Goal: Task Accomplishment & Management: Manage account settings

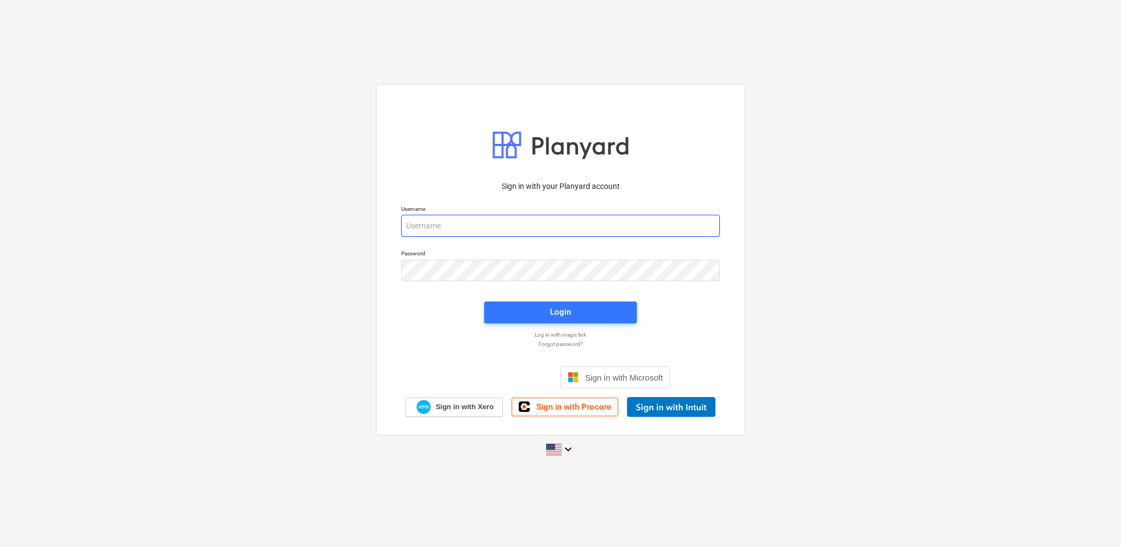
type input "[PERSON_NAME][EMAIL_ADDRESS][DOMAIN_NAME]"
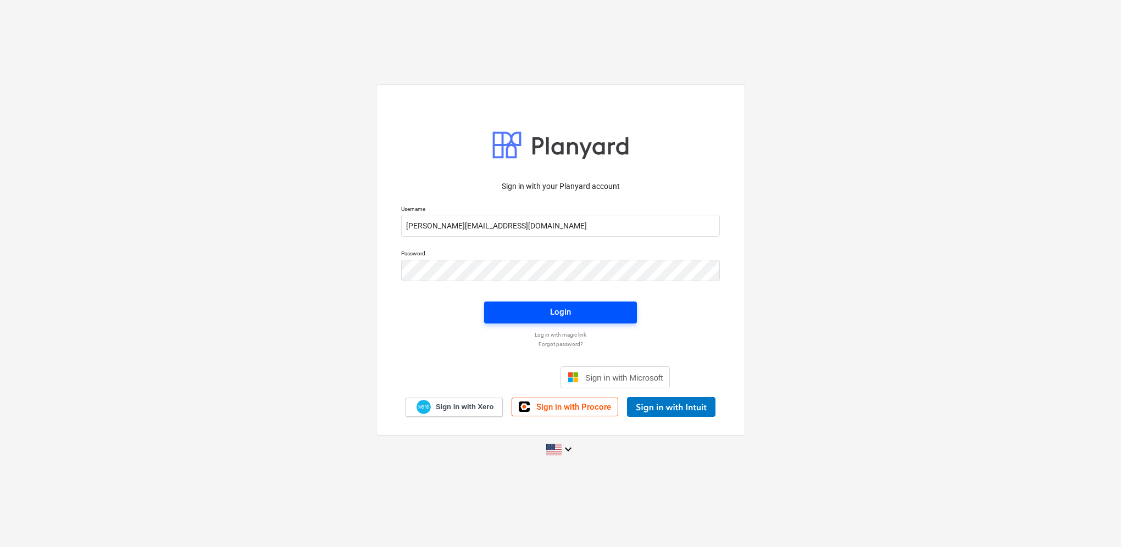
click at [589, 315] on span "Login" at bounding box center [560, 312] width 126 height 14
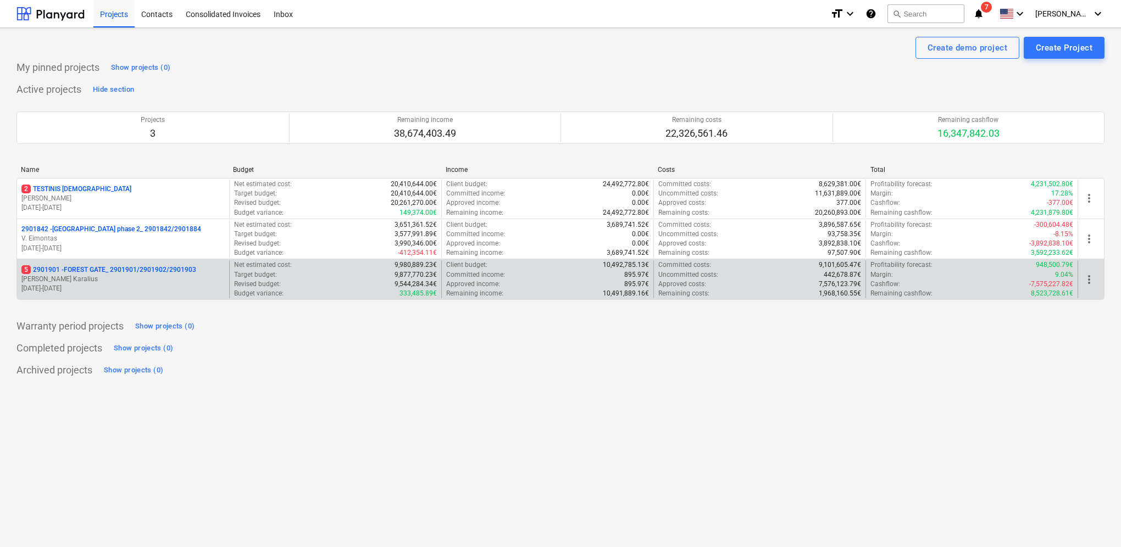
click at [105, 281] on p "[PERSON_NAME] Karalius" at bounding box center [122, 279] width 203 height 9
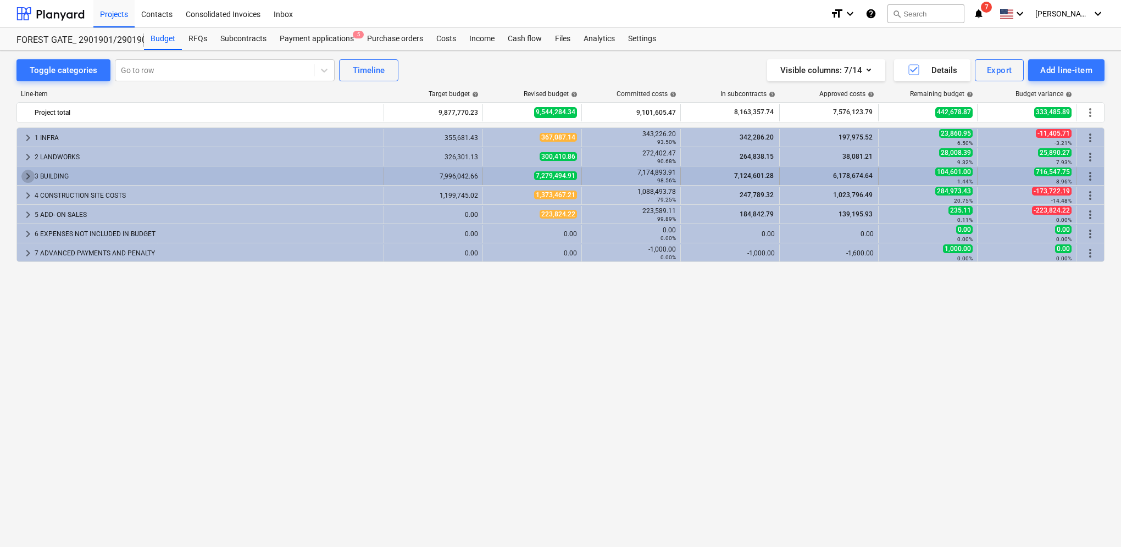
click at [28, 171] on span "keyboard_arrow_right" at bounding box center [27, 176] width 13 height 13
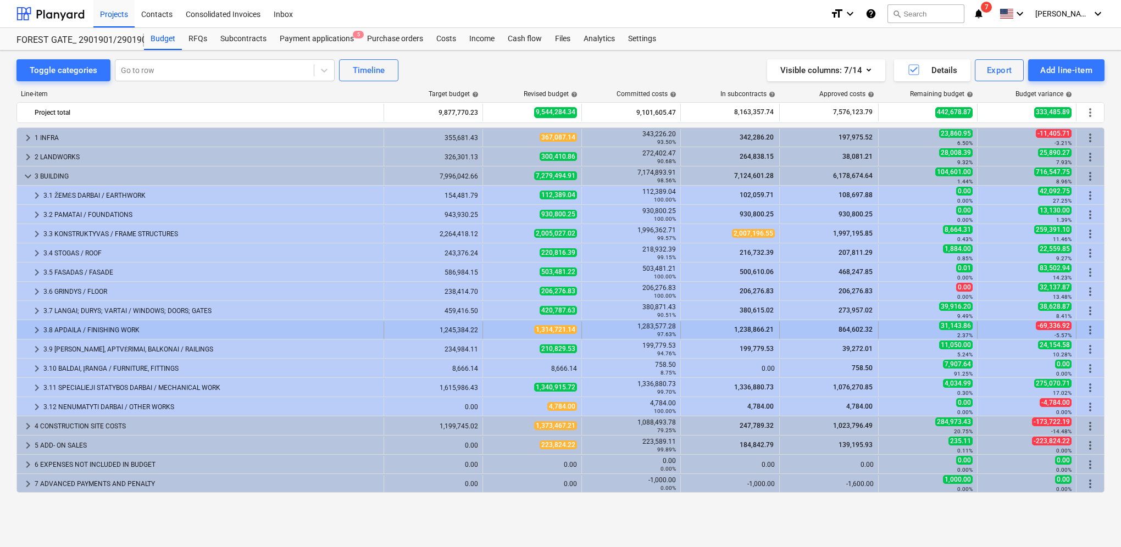
click at [34, 327] on span "keyboard_arrow_right" at bounding box center [36, 330] width 13 height 13
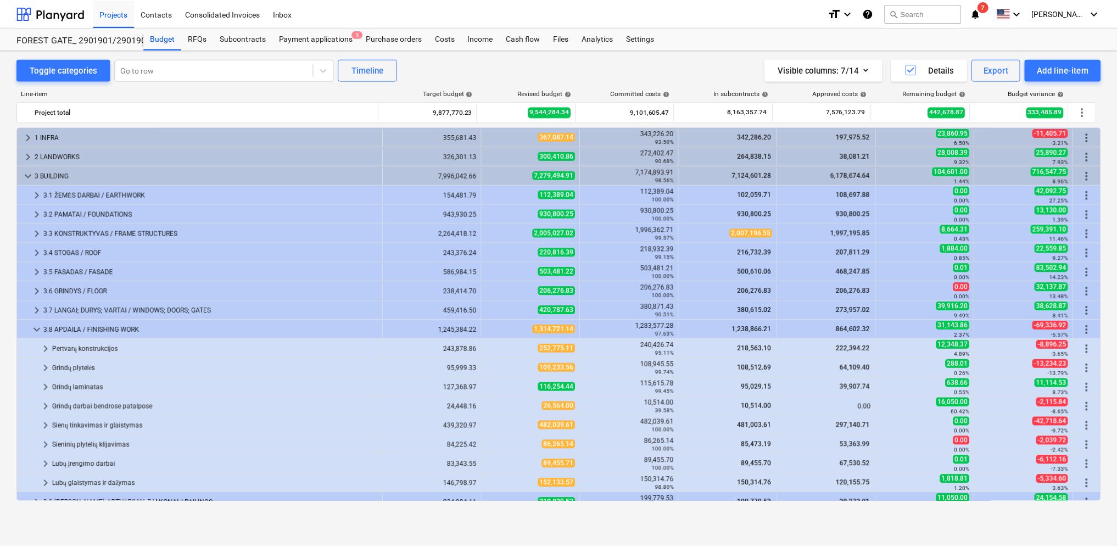
scroll to position [110, 0]
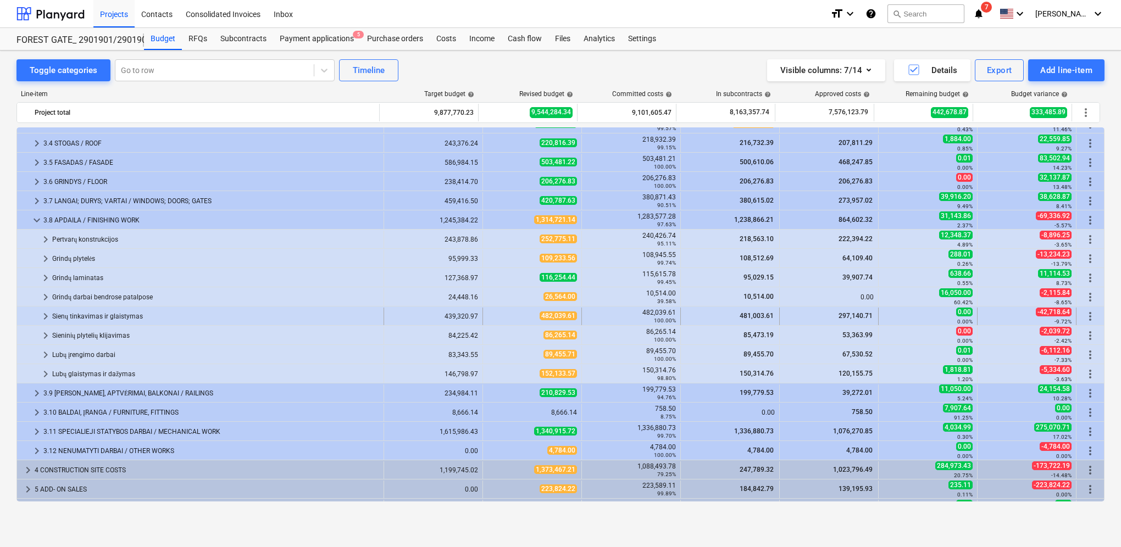
click at [44, 317] on span "keyboard_arrow_right" at bounding box center [45, 316] width 13 height 13
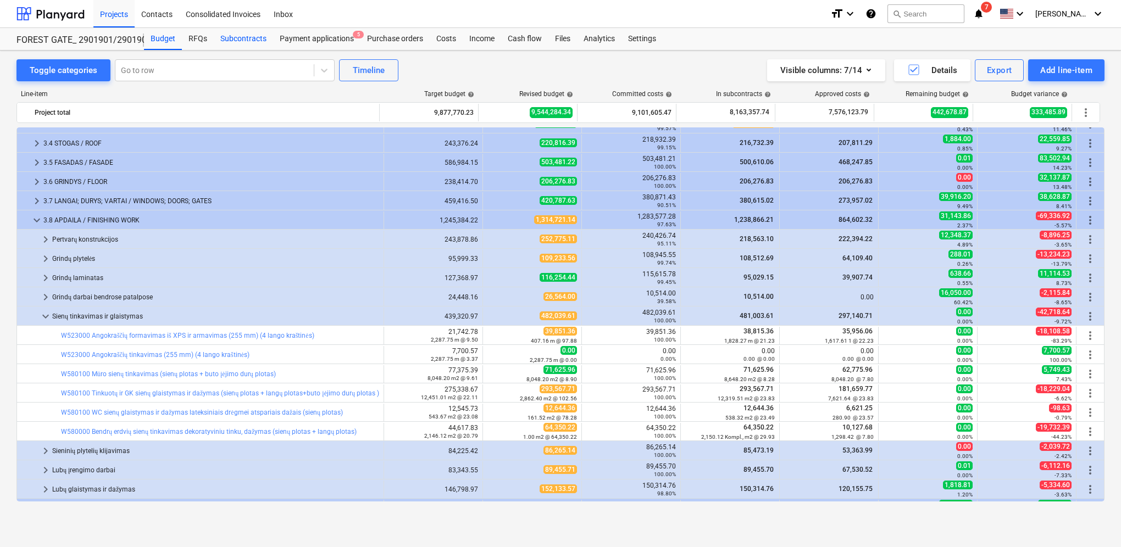
click at [244, 40] on div "Subcontracts" at bounding box center [243, 39] width 59 height 22
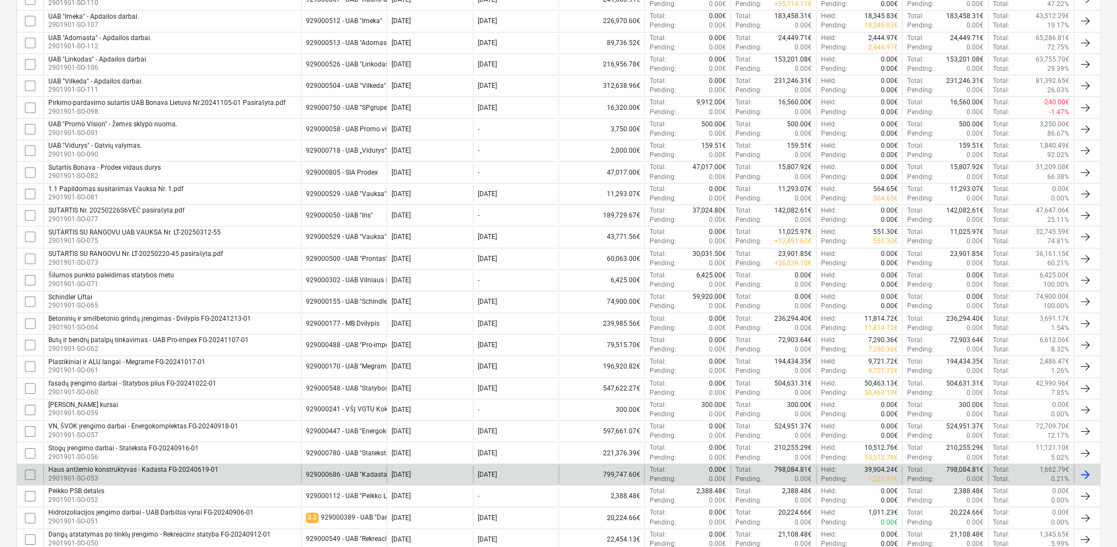
scroll to position [846, 0]
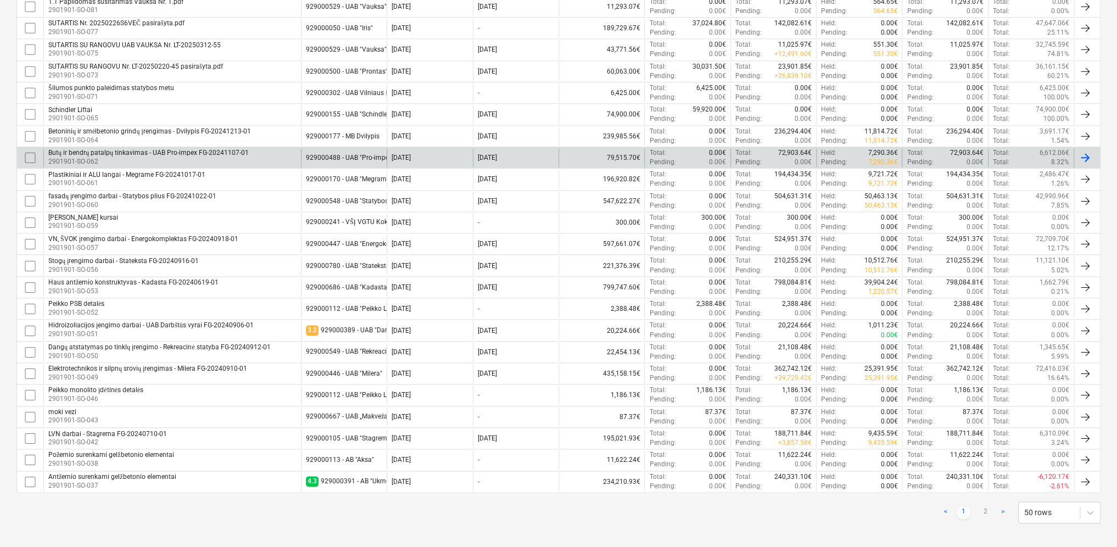
click at [353, 155] on div "929000488 - UAB "Pro-impex"" at bounding box center [350, 158] width 88 height 8
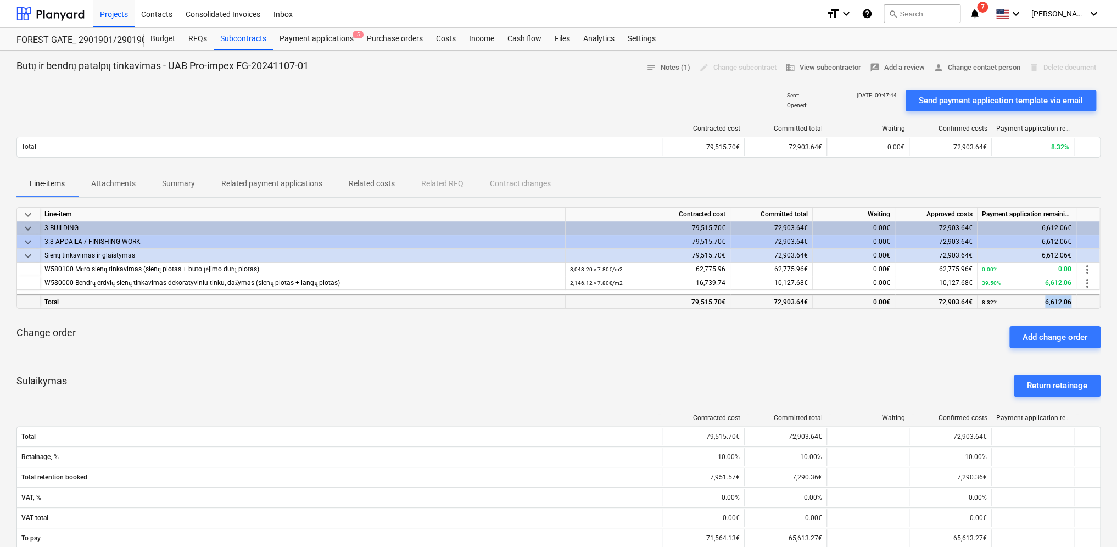
drag, startPoint x: 1077, startPoint y: 303, endPoint x: 1038, endPoint y: 304, distance: 39.0
click at [0, 0] on div "Total 79,515.70€ 72,903.64€ 0.00€ 72,903.64€ 8.32% 6,612.06" at bounding box center [0, 0] width 0 height 0
drag, startPoint x: 1077, startPoint y: 281, endPoint x: 1045, endPoint y: 283, distance: 31.9
click at [0, 0] on div "W580000 Bendrų erdvių sienų tinkavimas dekoratyviniu tinku, dažymas (sienų plot…" at bounding box center [0, 0] width 0 height 0
drag, startPoint x: 1045, startPoint y: 283, endPoint x: 1083, endPoint y: 282, distance: 38.5
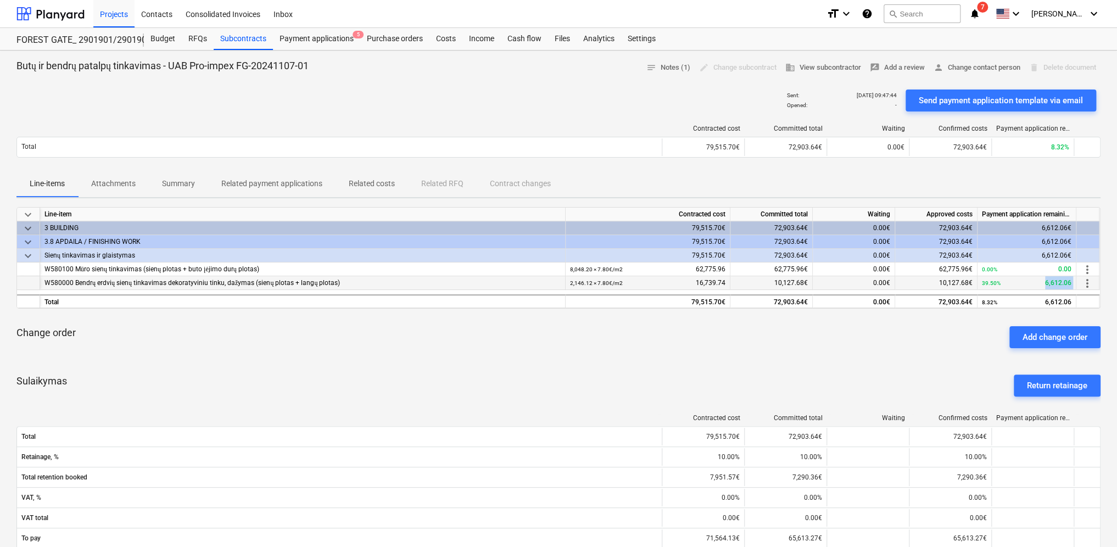
click at [0, 0] on div "W580000 Bendrų erdvių sienų tinkavimas dekoratyviniu tinku, dažymas (sienų plot…" at bounding box center [0, 0] width 0 height 0
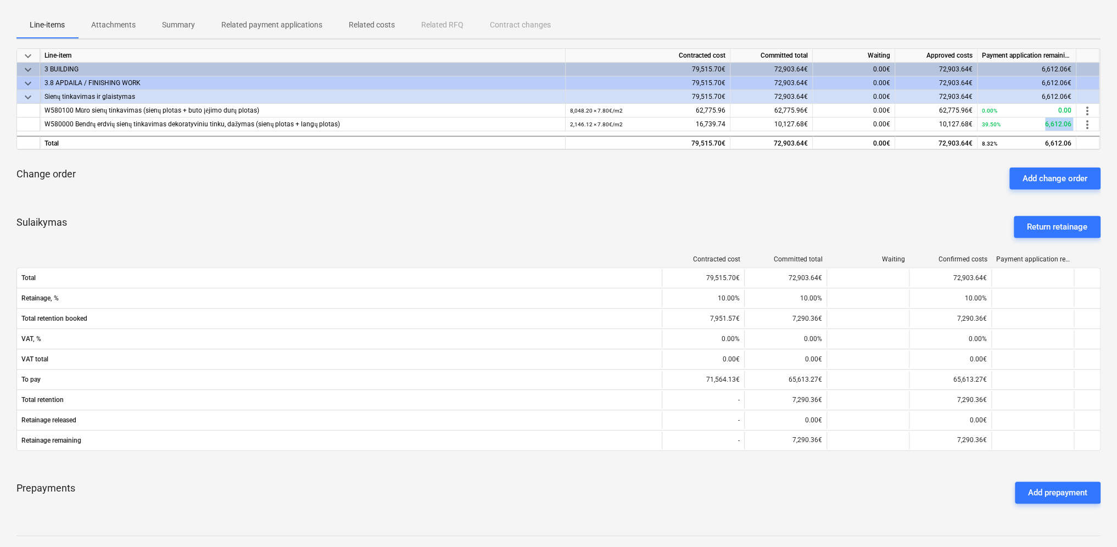
scroll to position [41, 0]
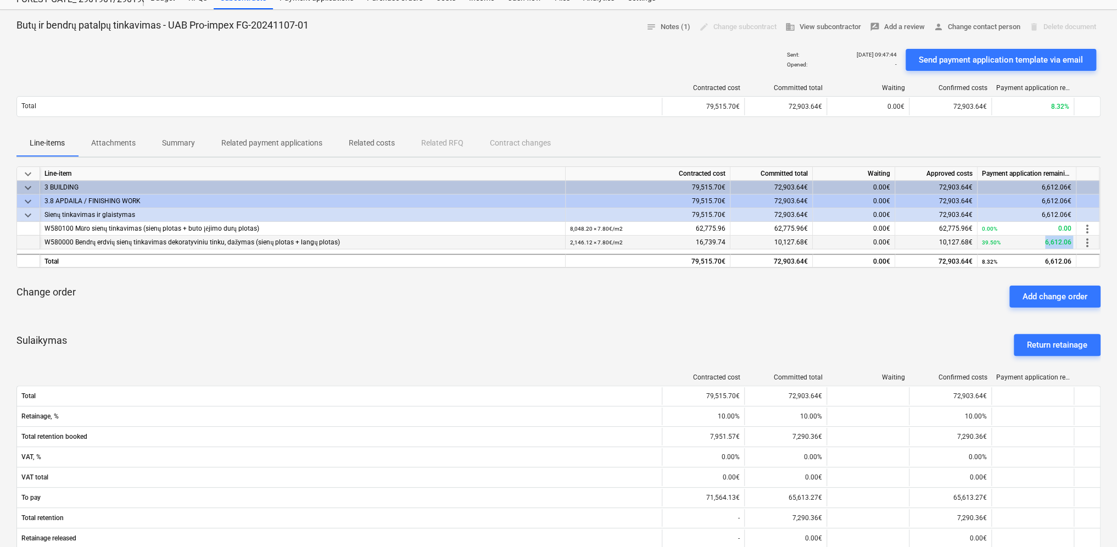
click at [1088, 242] on span "more_vert" at bounding box center [1087, 242] width 13 height 13
click at [1092, 242] on li "Edit" at bounding box center [1095, 241] width 32 height 25
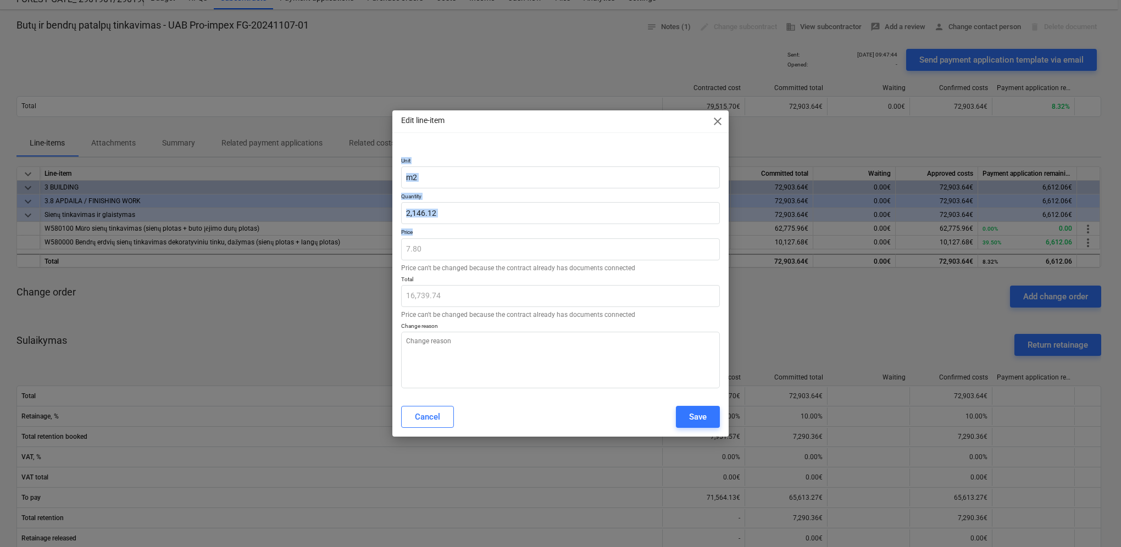
drag, startPoint x: 509, startPoint y: 118, endPoint x: 514, endPoint y: 232, distance: 114.4
click at [514, 232] on div "Edit line-item close Unit m2 Quantity 2,146.12 Price 7.80 Price can't be change…" at bounding box center [560, 273] width 336 height 326
drag, startPoint x: 514, startPoint y: 232, endPoint x: 719, endPoint y: 121, distance: 232.5
click at [719, 121] on span "close" at bounding box center [717, 121] width 13 height 13
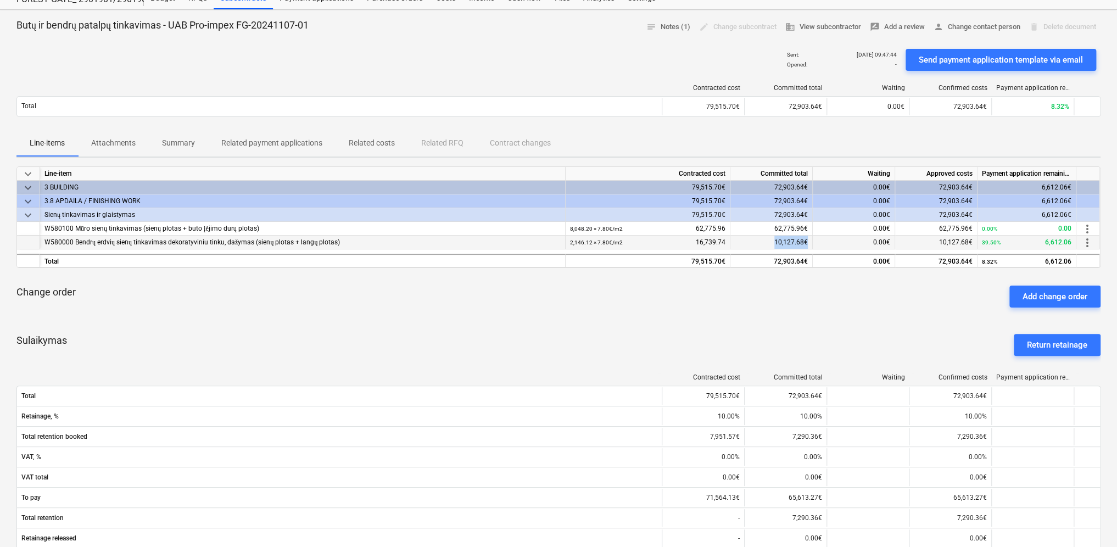
drag, startPoint x: 812, startPoint y: 241, endPoint x: 758, endPoint y: 241, distance: 54.4
click at [758, 241] on div "10,127.68€" at bounding box center [772, 243] width 82 height 14
click at [1092, 241] on span "more_vert" at bounding box center [1087, 242] width 13 height 13
click at [1094, 244] on li "Edit" at bounding box center [1095, 241] width 32 height 25
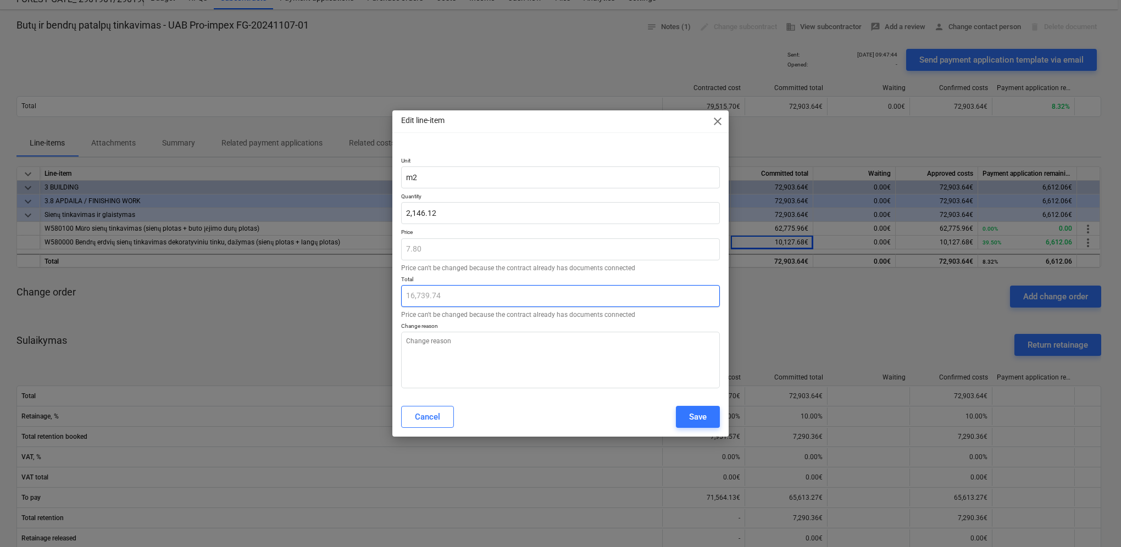
type textarea "x"
type input "2146.12"
drag, startPoint x: 468, startPoint y: 213, endPoint x: 402, endPoint y: 212, distance: 65.4
click at [402, 212] on input "2146.12" at bounding box center [560, 213] width 319 height 22
type textarea "x"
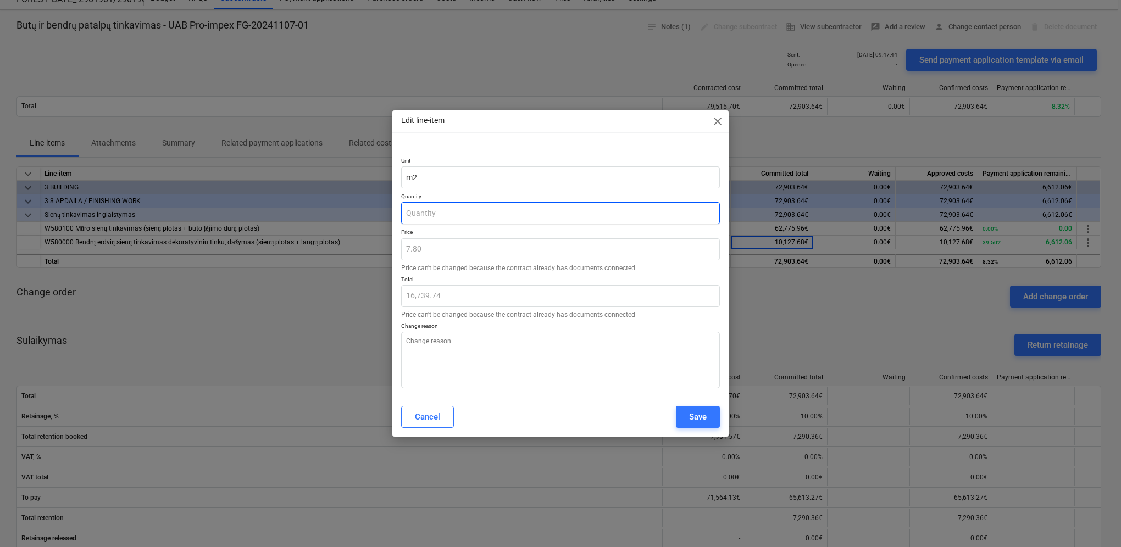
type input "0.00"
paste input "1,298.420512820513"
type textarea "x"
type input "1,298.420512820513"
type input "10,127.68"
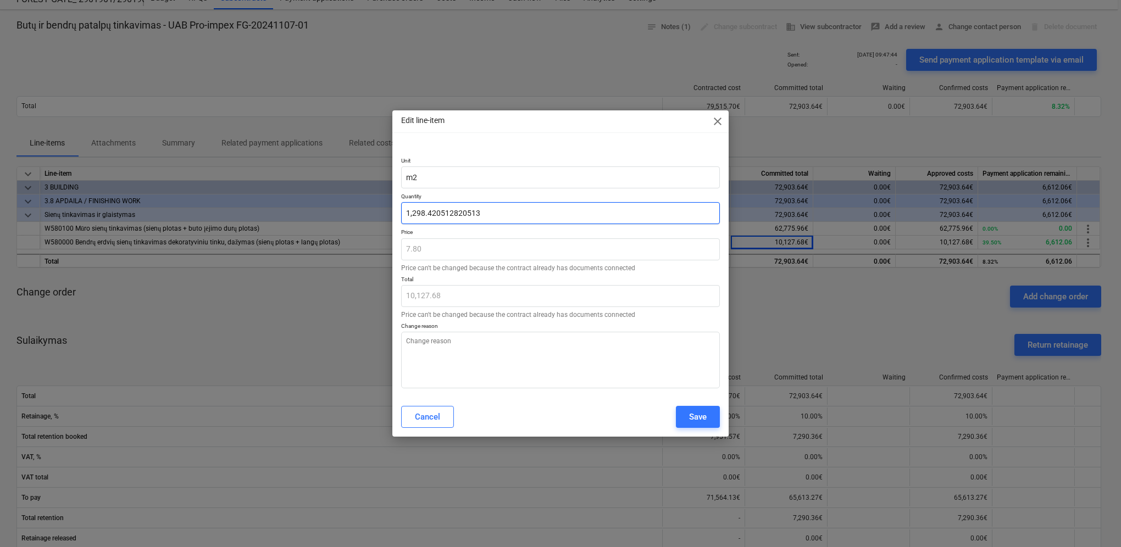
click at [412, 215] on input "1,298.420512820513" at bounding box center [560, 213] width 319 height 22
type textarea "x"
click at [516, 216] on input "1298.420512820513" at bounding box center [560, 213] width 319 height 22
type input "1298.420512820513"
type textarea "x"
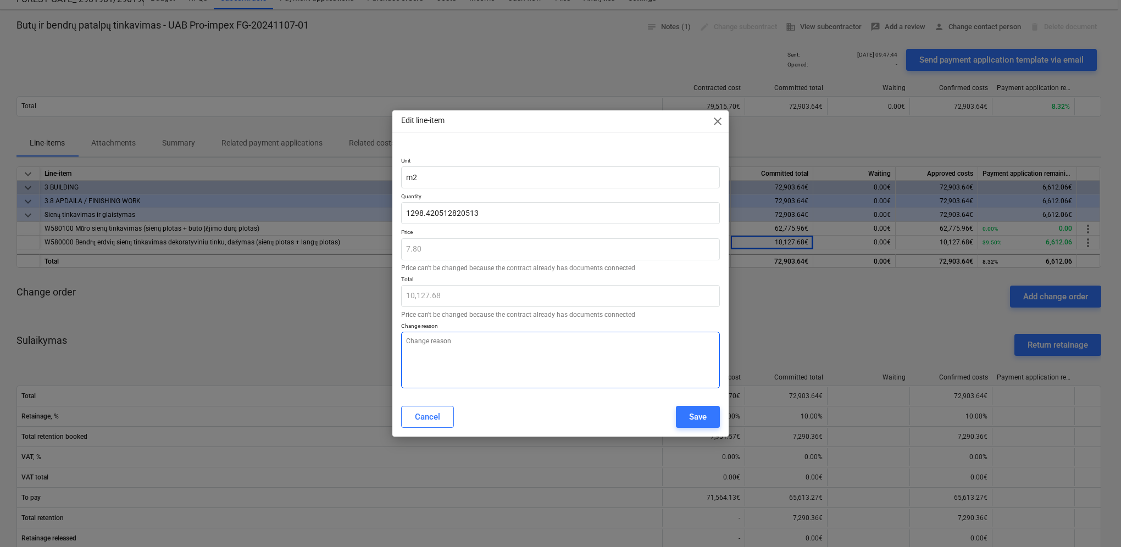
type input "1,298.42"
click at [498, 345] on textarea at bounding box center [560, 360] width 319 height 57
type textarea "x"
type textarea "P"
type textarea "x"
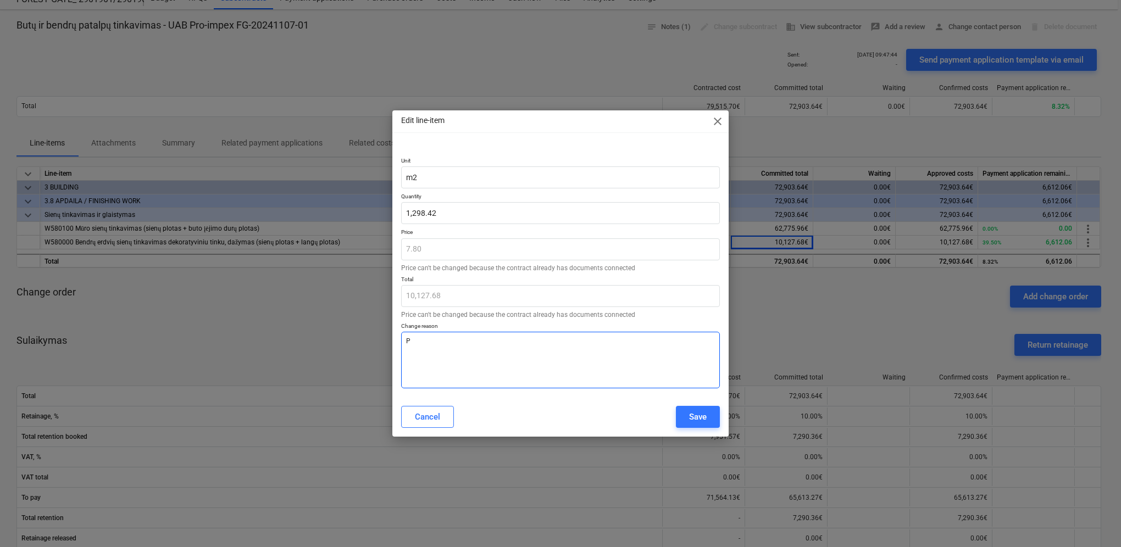
type textarea "Pa"
type textarea "x"
type textarea "Pas"
type textarea "x"
type textarea "[PERSON_NAME]"
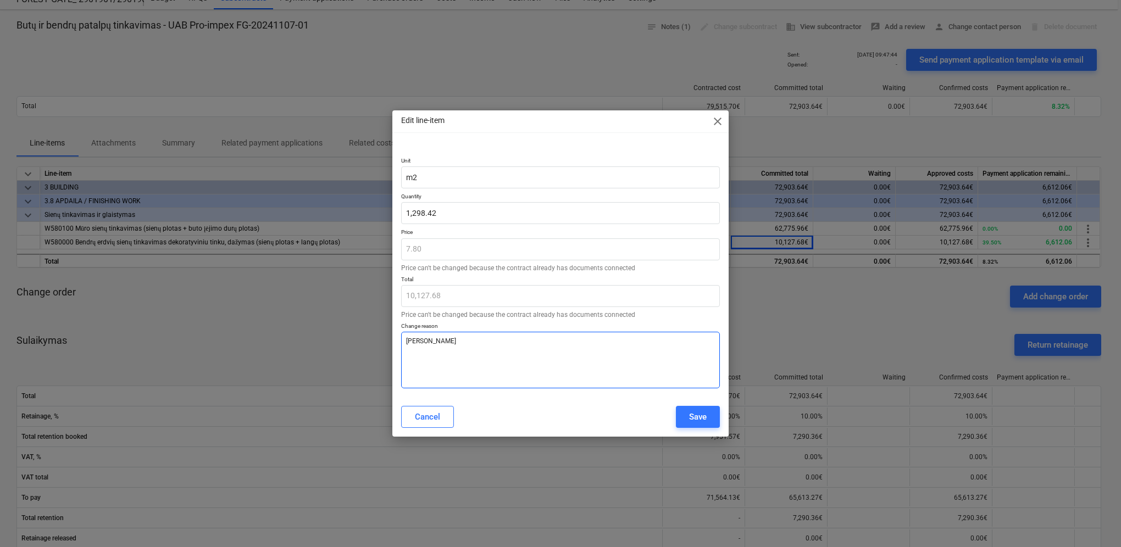
type textarea "x"
type textarea "Pasik"
type textarea "x"
type textarea "Pasike"
type textarea "x"
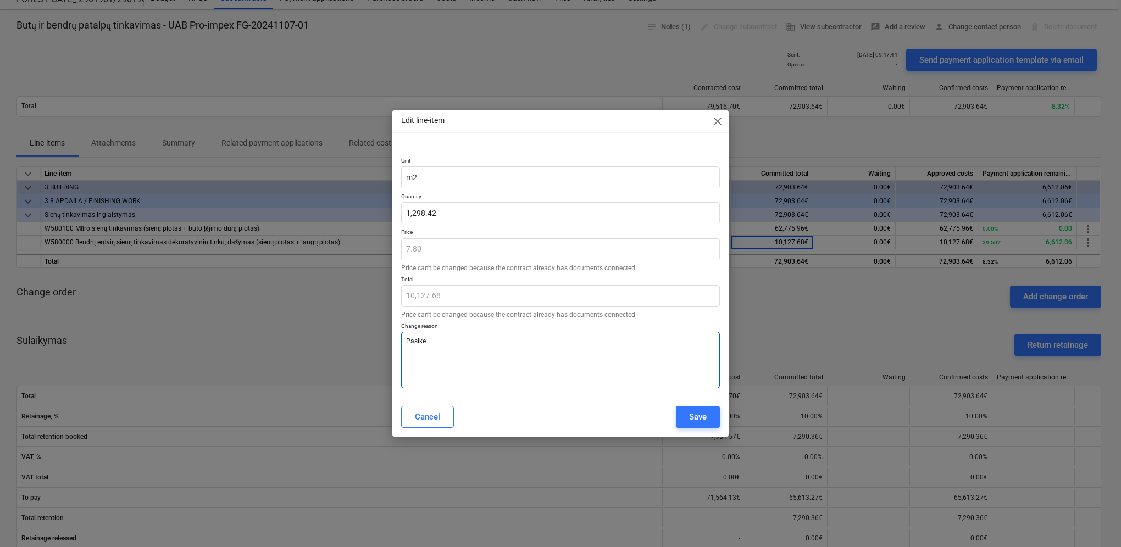
type textarea "Pasikei"
type textarea "x"
type textarea "Pasikeit"
type textarea "x"
type textarea "Pasikeite"
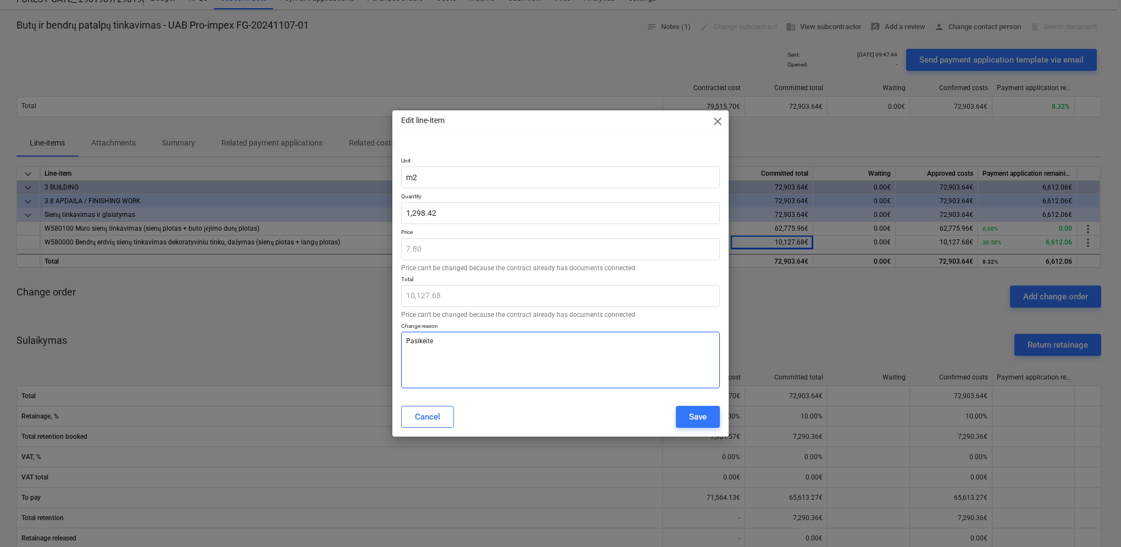
type textarea "x"
type textarea "Pasikeite"
type textarea "x"
type textarea "Pasikeite k"
type textarea "x"
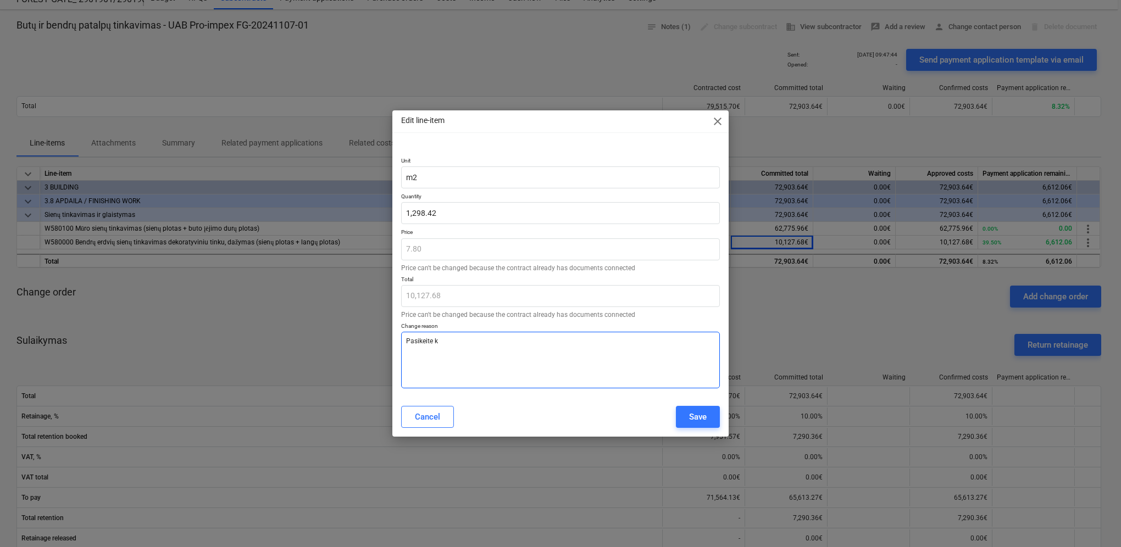
type textarea "Pasikeite ki"
type textarea "x"
type textarea "Pasikeite kie"
type textarea "x"
type textarea "Pasikeite kiek"
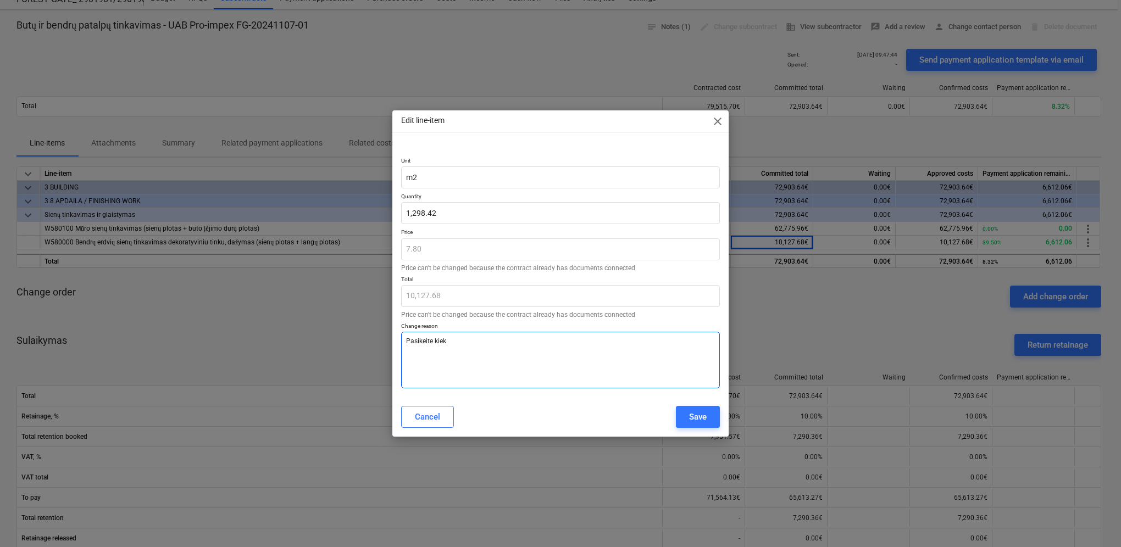
type textarea "x"
type textarea "Pasikeite kieki"
type textarea "x"
type textarea "Pasikeite kiekia"
type textarea "x"
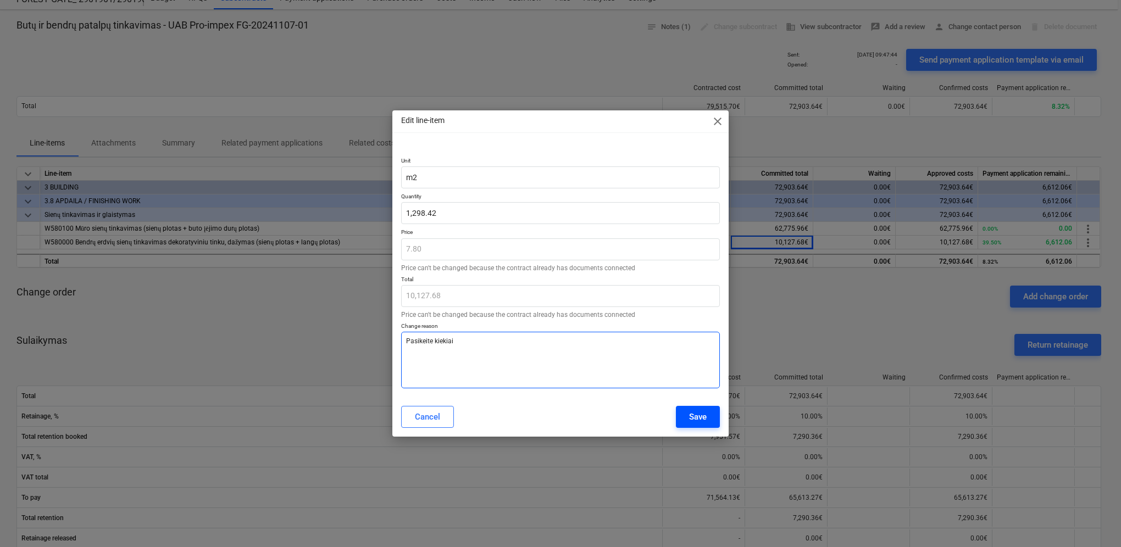
type textarea "Pasikeite kiekiai"
click at [703, 414] on div "Save" at bounding box center [698, 417] width 18 height 14
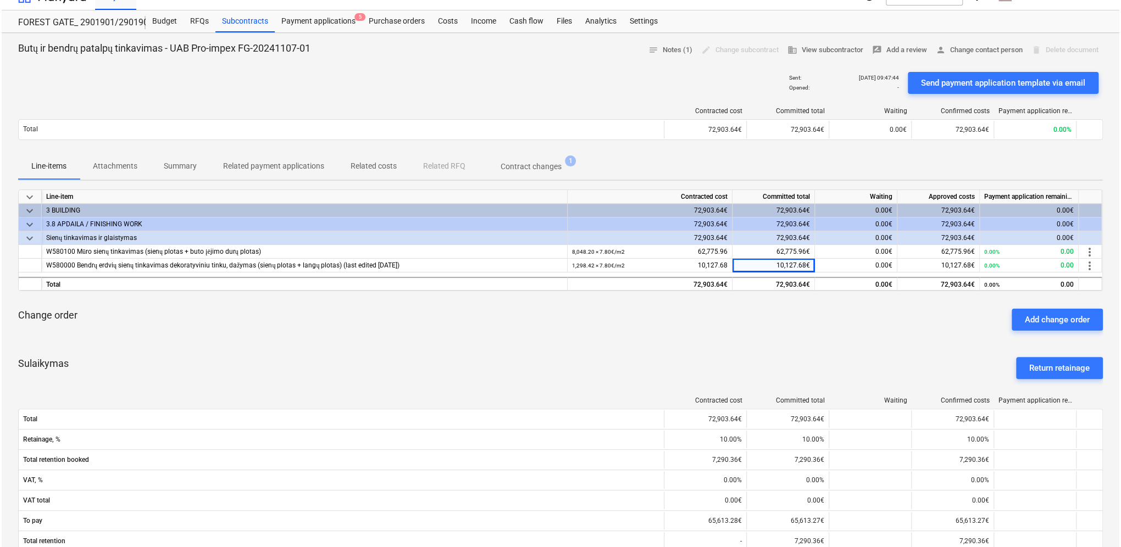
scroll to position [0, 0]
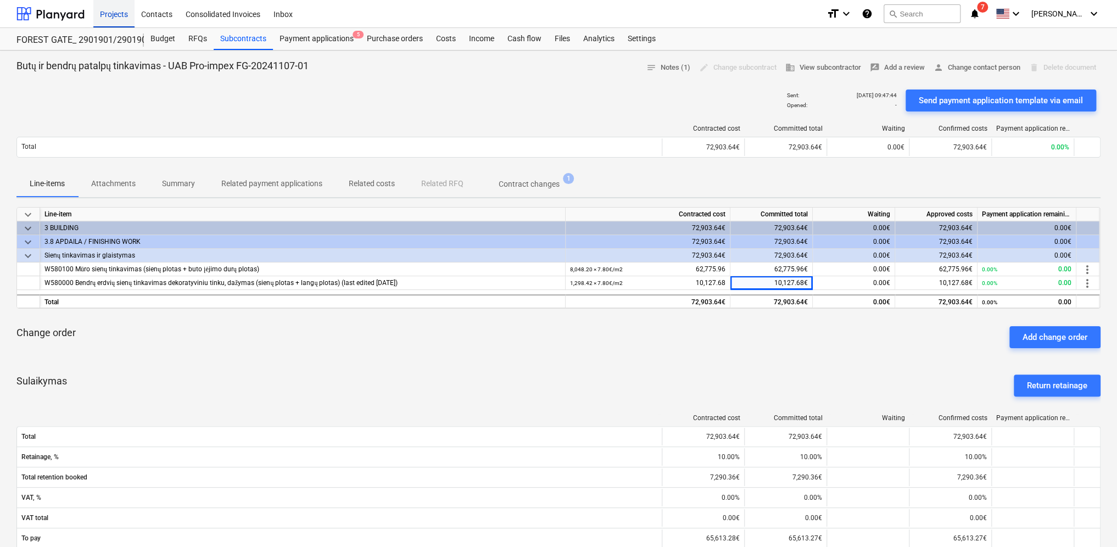
click at [116, 14] on div "Projects" at bounding box center [113, 13] width 41 height 28
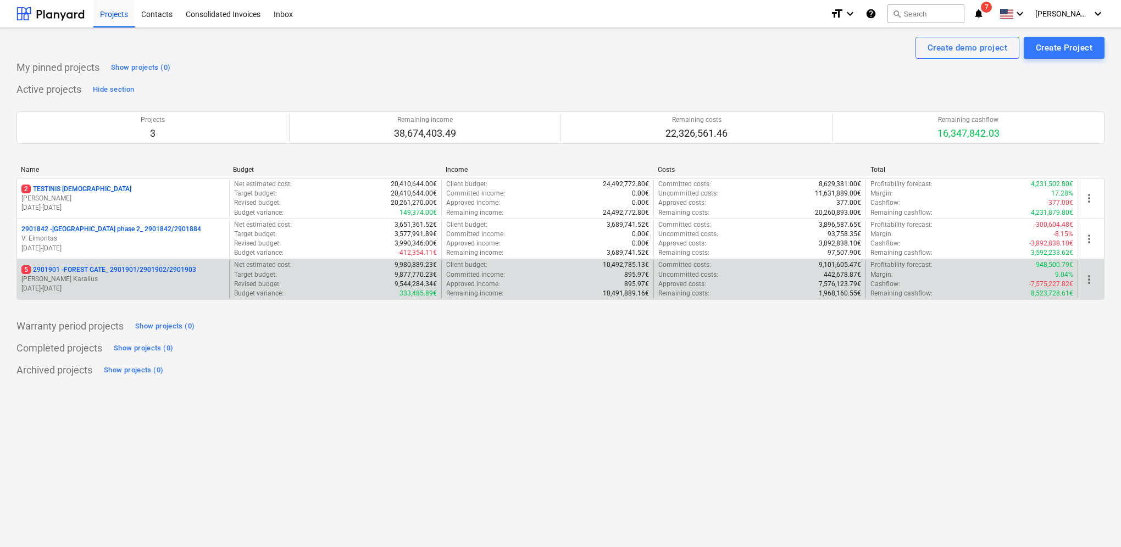
click at [53, 270] on p "5 2901901 - FOREST GATE_ 2901901/2901902/2901903" at bounding box center [108, 269] width 175 height 9
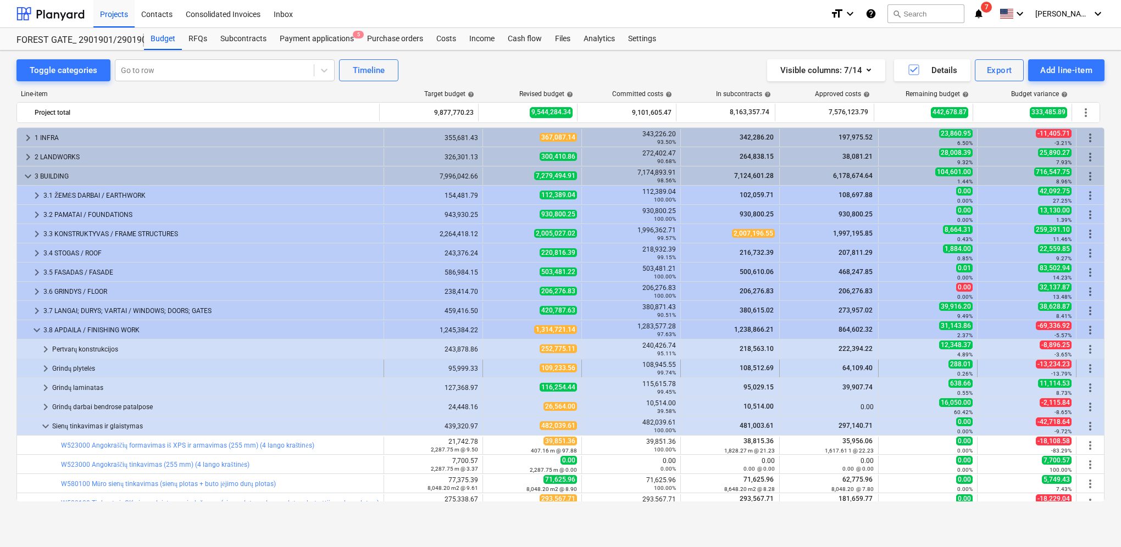
scroll to position [110, 0]
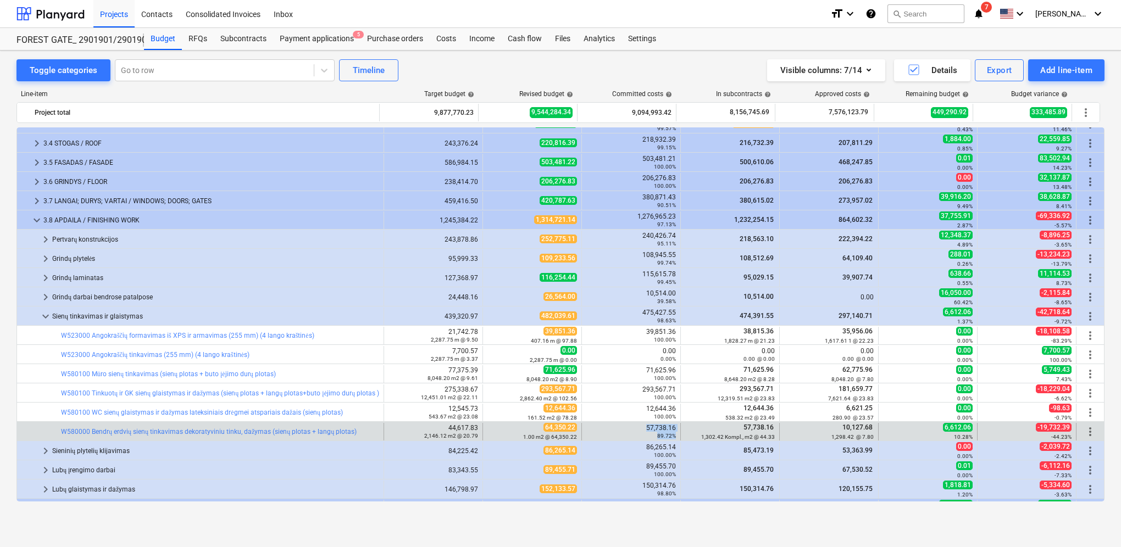
drag, startPoint x: 644, startPoint y: 426, endPoint x: 678, endPoint y: 424, distance: 34.1
click at [678, 424] on div "bar_chart W580000 Bendrų erdvių sienų tinkavimas dekoratyviniu tinku, dažymas (…" at bounding box center [560, 432] width 1087 height 18
drag, startPoint x: 678, startPoint y: 424, endPoint x: 668, endPoint y: 426, distance: 10.1
drag, startPoint x: 668, startPoint y: 426, endPoint x: 646, endPoint y: 428, distance: 22.0
click at [647, 428] on div "57,738.16 89.72%" at bounding box center [631, 431] width 90 height 15
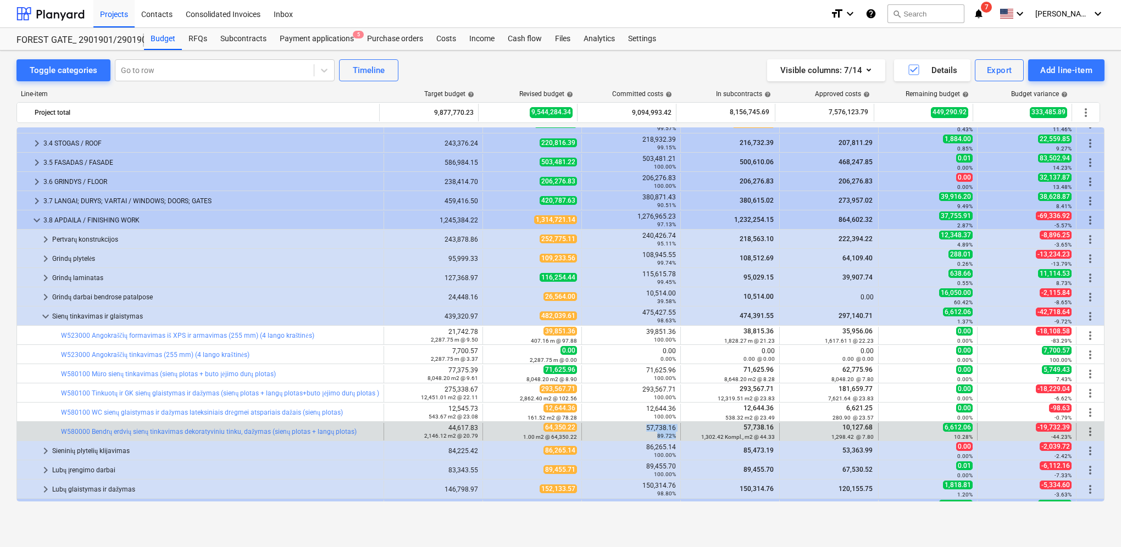
click at [643, 426] on div "57,738.16 89.72%" at bounding box center [631, 431] width 90 height 15
drag, startPoint x: 671, startPoint y: 427, endPoint x: 642, endPoint y: 425, distance: 28.7
click at [642, 425] on div "57,738.16 89.72%" at bounding box center [631, 431] width 90 height 15
copy div "57,738.16"
click at [487, 431] on div "edit 64,350.22 1.00 m2 @ 64,350.22" at bounding box center [532, 431] width 90 height 17
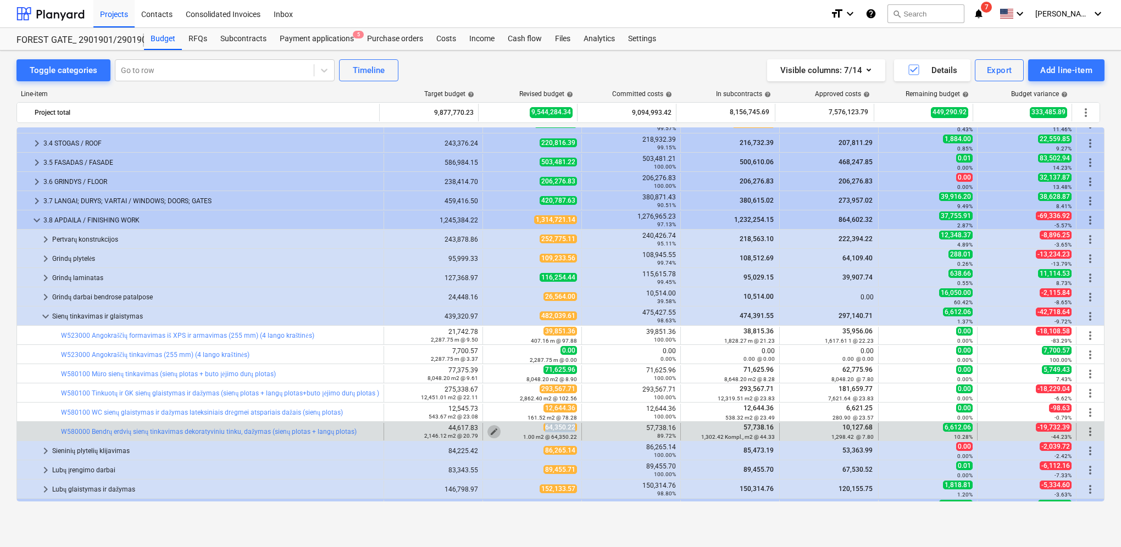
click at [489, 428] on span "edit" at bounding box center [493, 431] width 9 height 9
type textarea "x"
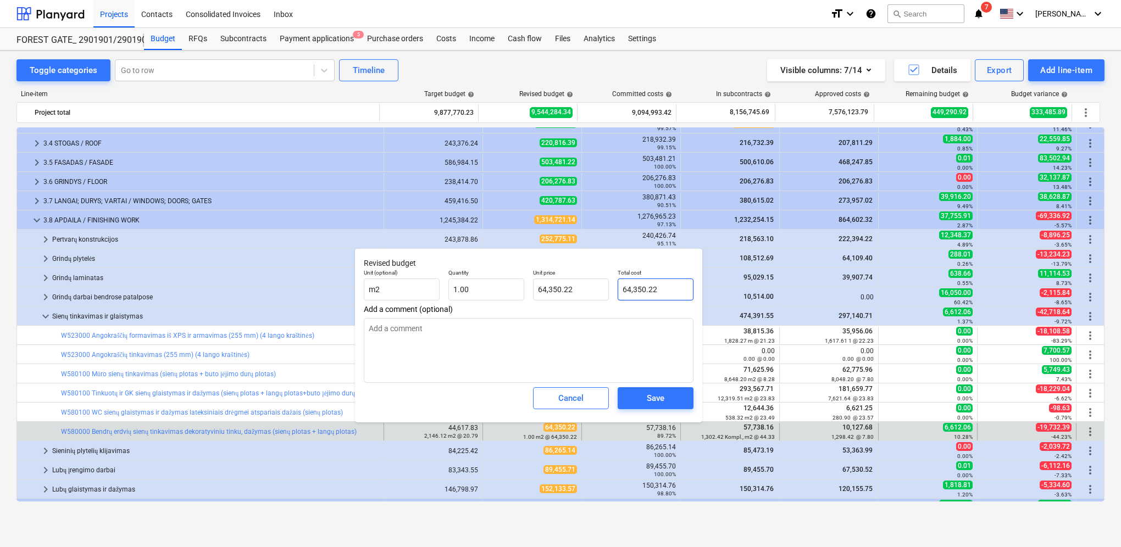
type input "64350.22"
drag, startPoint x: 666, startPoint y: 286, endPoint x: 610, endPoint y: 290, distance: 56.8
click at [610, 290] on div "Unit (optional) m2 Quantity 1.00 Unit price 64,350.22 Total cost 64350.22" at bounding box center [528, 285] width 338 height 40
type textarea "x"
type input "0.00"
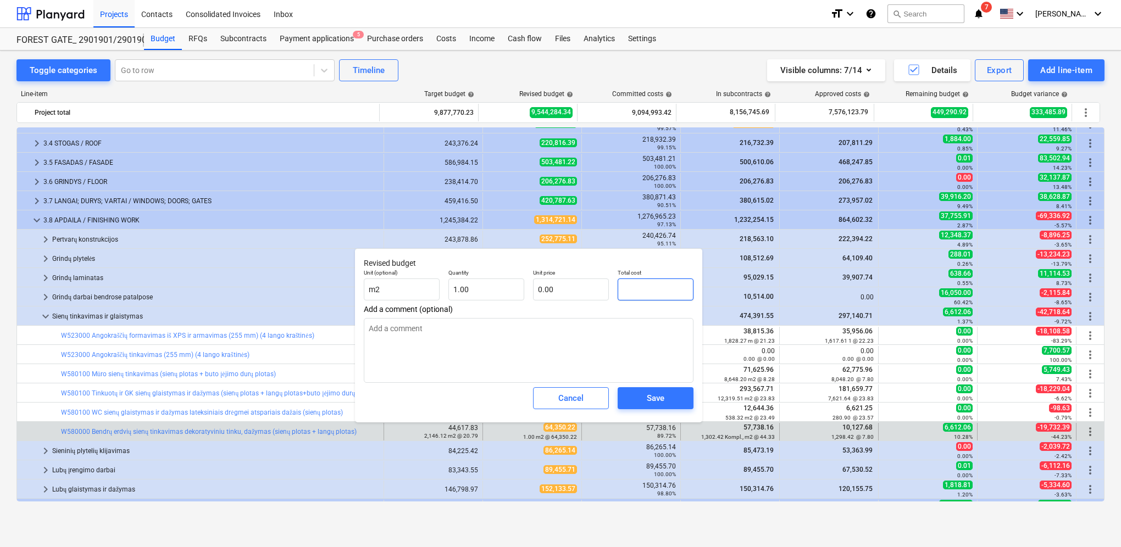
paste input "57,738.16"
type textarea "x"
type input "57,738.16"
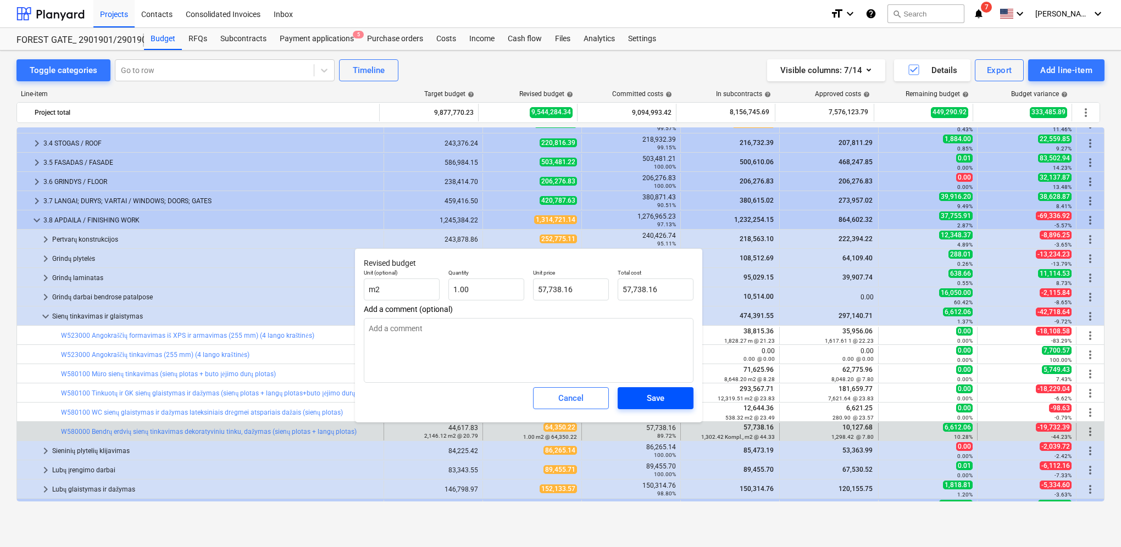
click at [659, 400] on div "Save" at bounding box center [656, 398] width 18 height 14
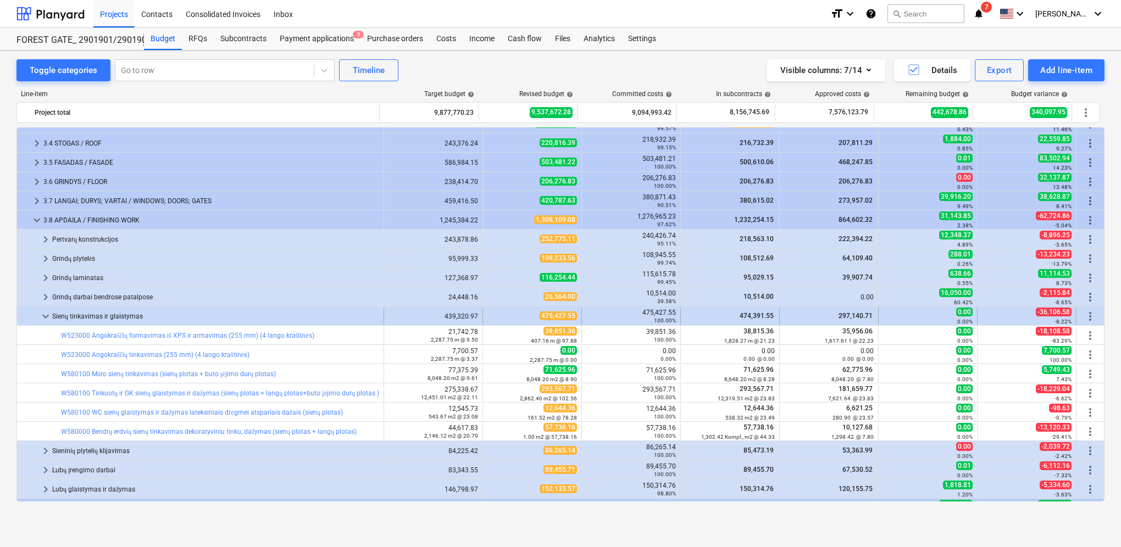
click at [42, 315] on span "keyboard_arrow_down" at bounding box center [45, 316] width 13 height 13
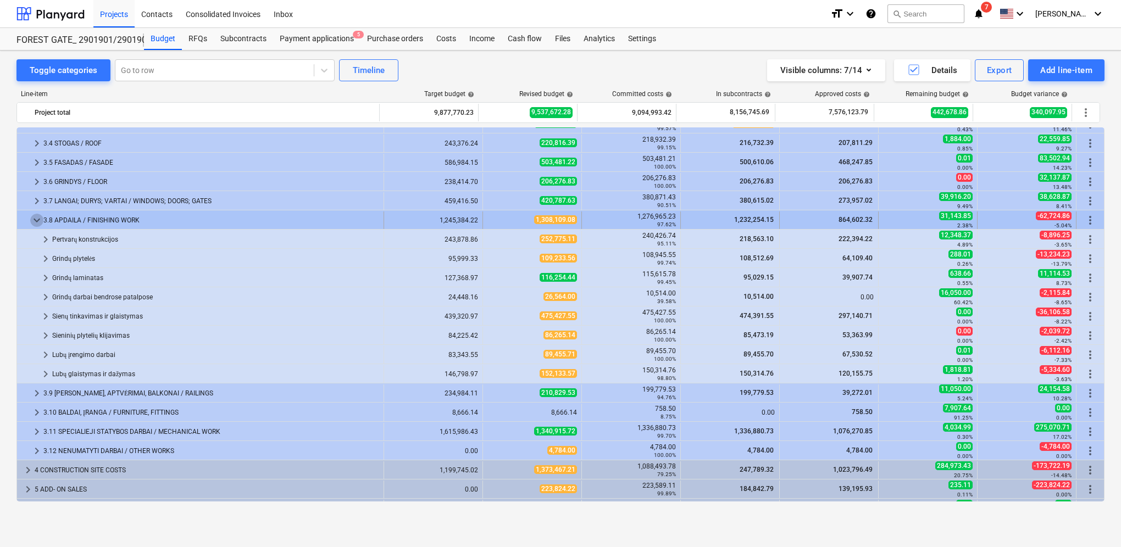
click at [34, 218] on span "keyboard_arrow_down" at bounding box center [36, 220] width 13 height 13
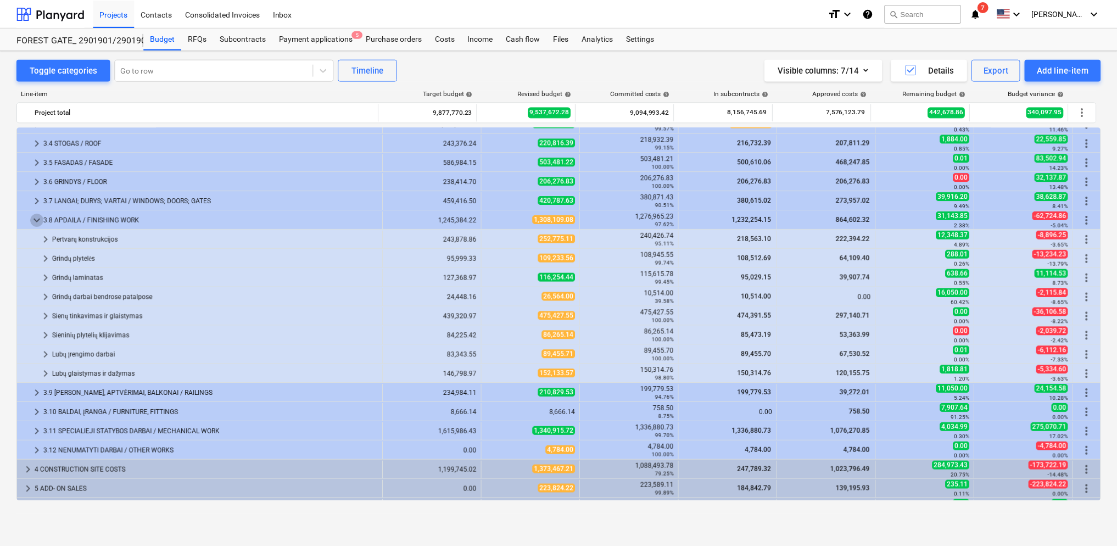
scroll to position [0, 0]
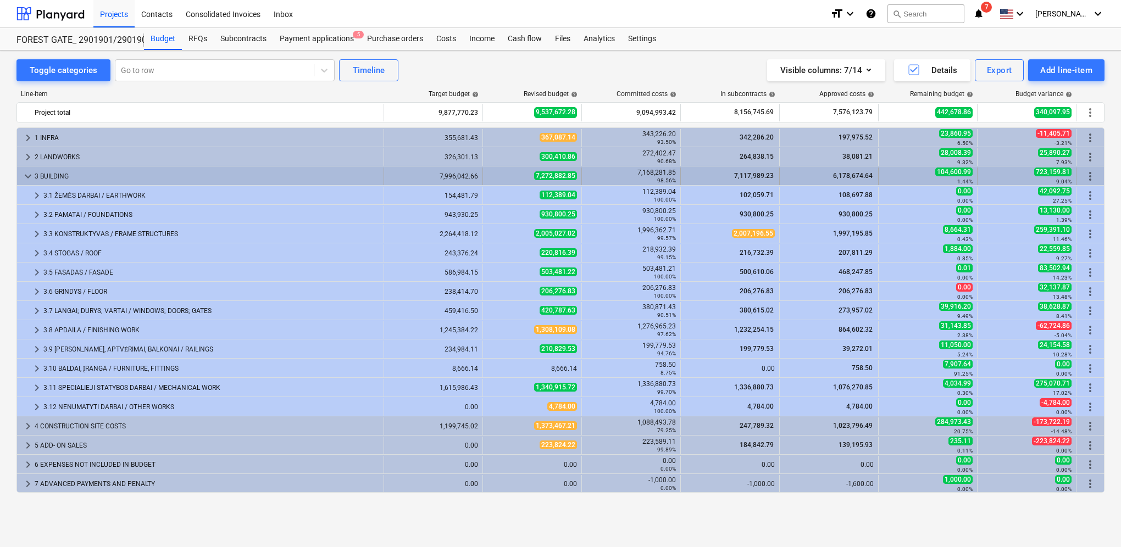
click at [29, 175] on span "keyboard_arrow_down" at bounding box center [27, 176] width 13 height 13
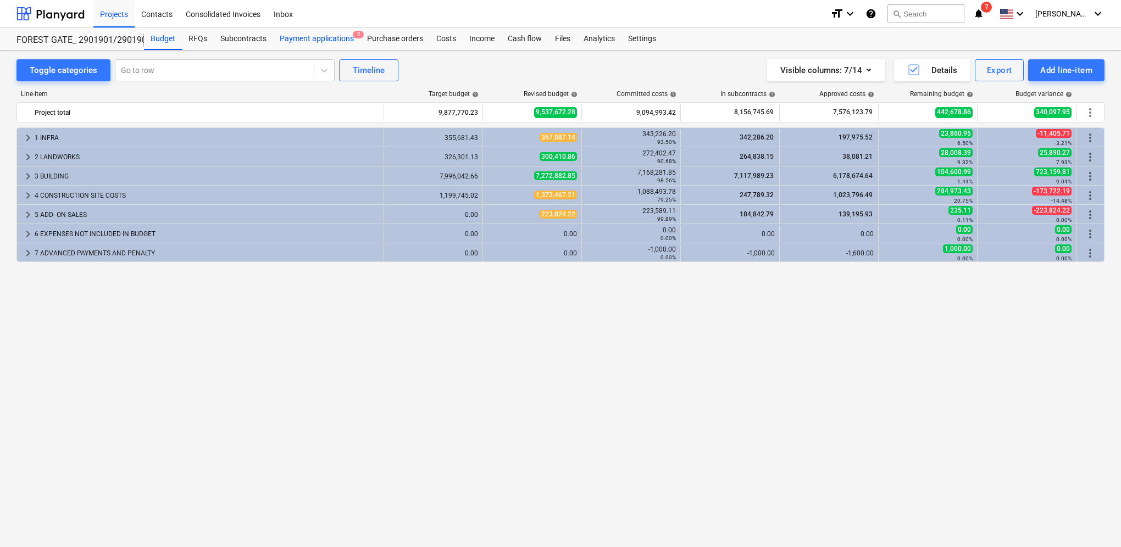
click at [335, 41] on div "Payment applications 5" at bounding box center [316, 39] width 87 height 22
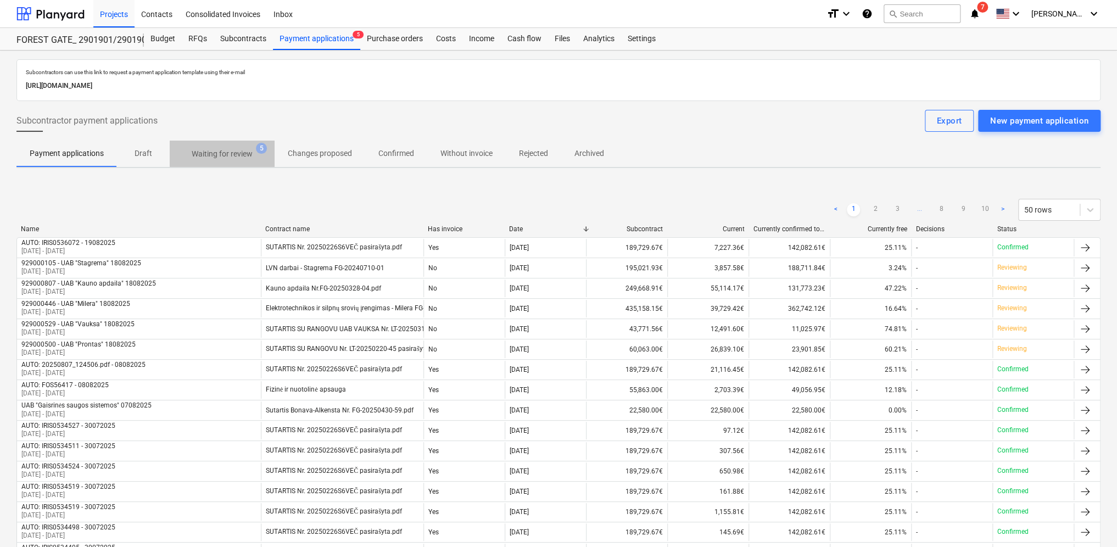
click at [226, 147] on span "Waiting for review 5" at bounding box center [222, 154] width 105 height 20
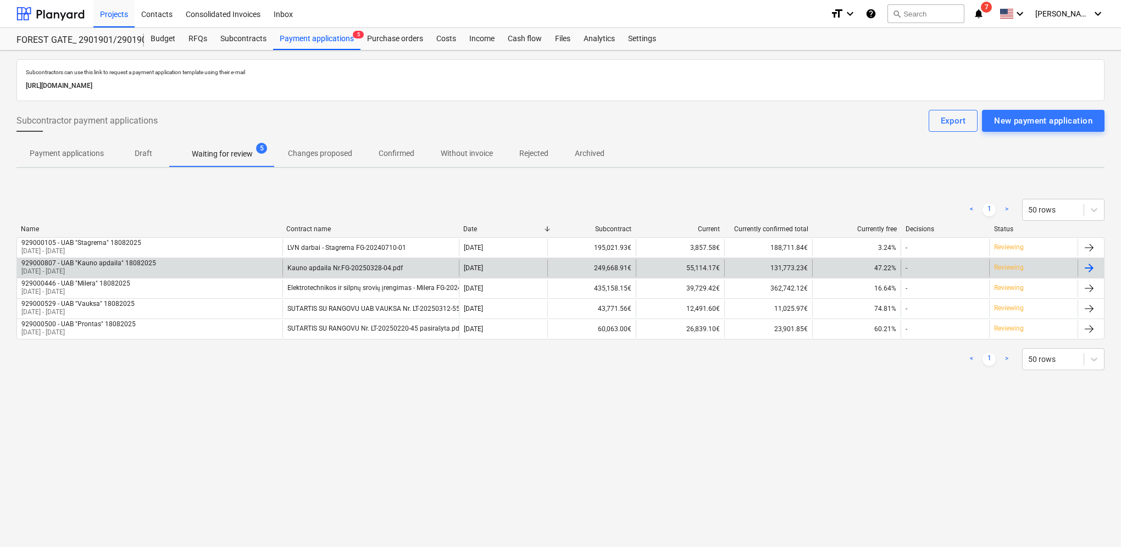
click at [196, 268] on div "929000807 - UAB "Kauno apdaila" 18082025 [DATE] - [DATE]" at bounding box center [149, 268] width 265 height 18
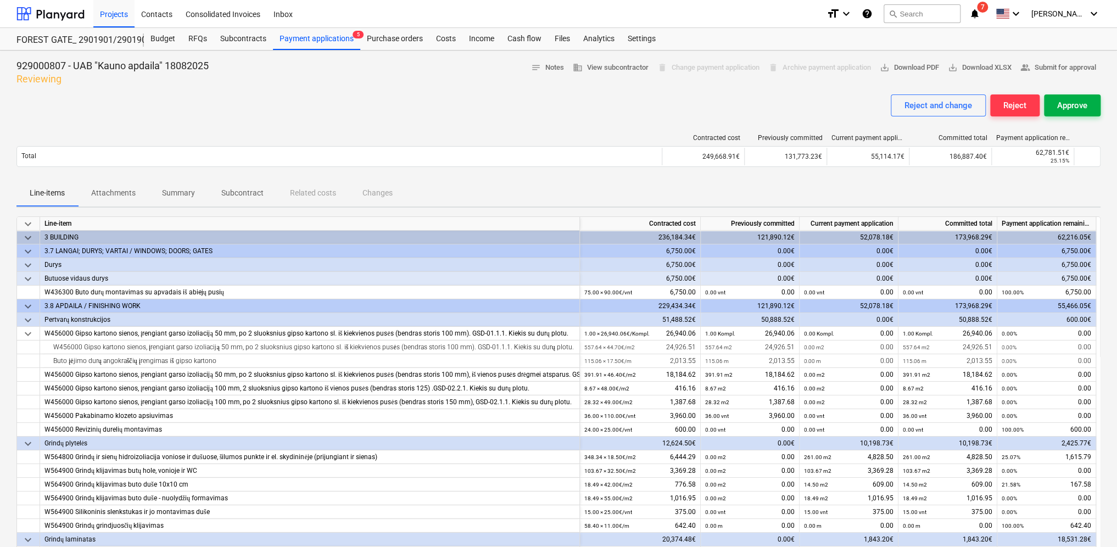
click at [1075, 105] on div "Approve" at bounding box center [1073, 105] width 30 height 14
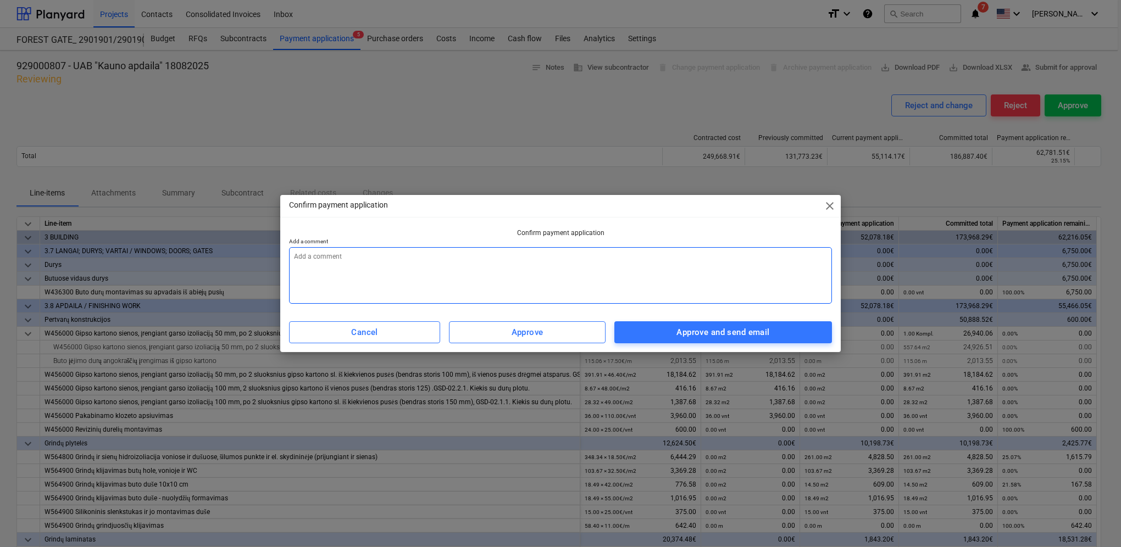
click at [446, 261] on textarea at bounding box center [560, 275] width 543 height 57
type textarea "x"
type textarea "2"
type textarea "x"
type textarea "20"
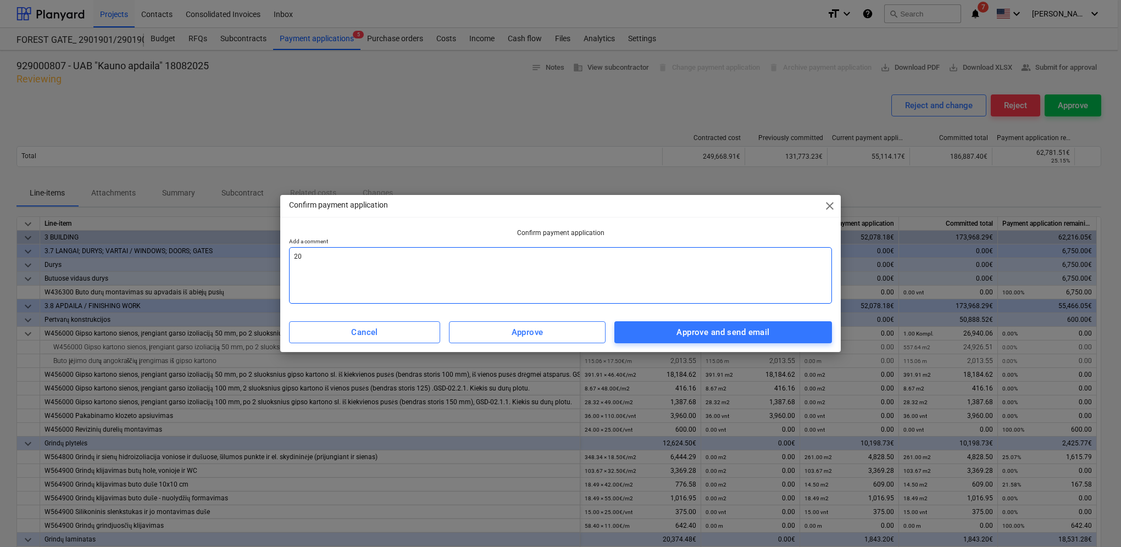
type textarea "x"
type textarea "202"
type textarea "x"
type textarea "2025"
type textarea "x"
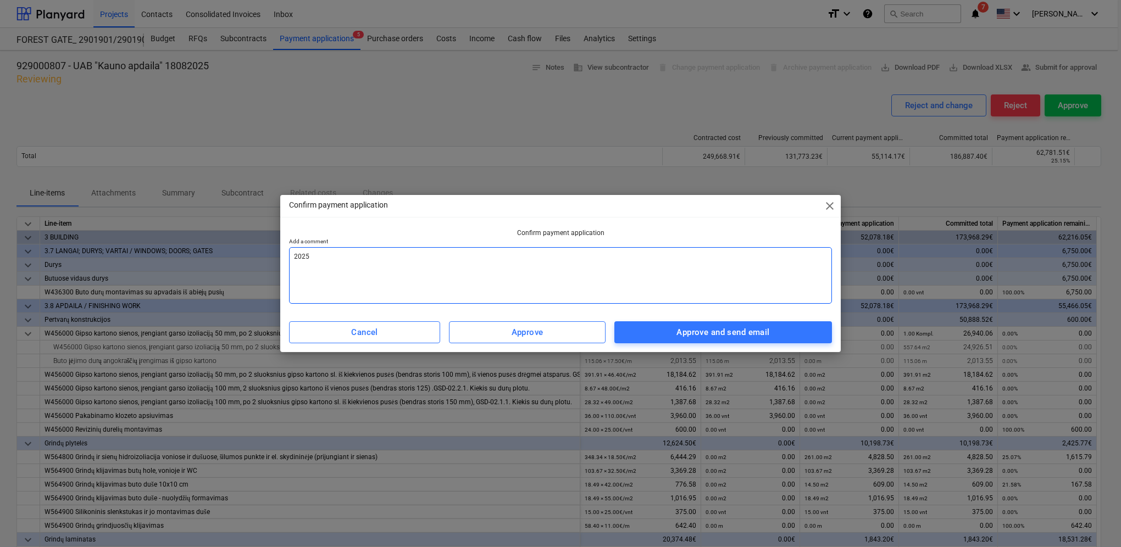
type textarea "2025."
type textarea "x"
type textarea "2025.0"
type textarea "x"
type textarea "2025.08"
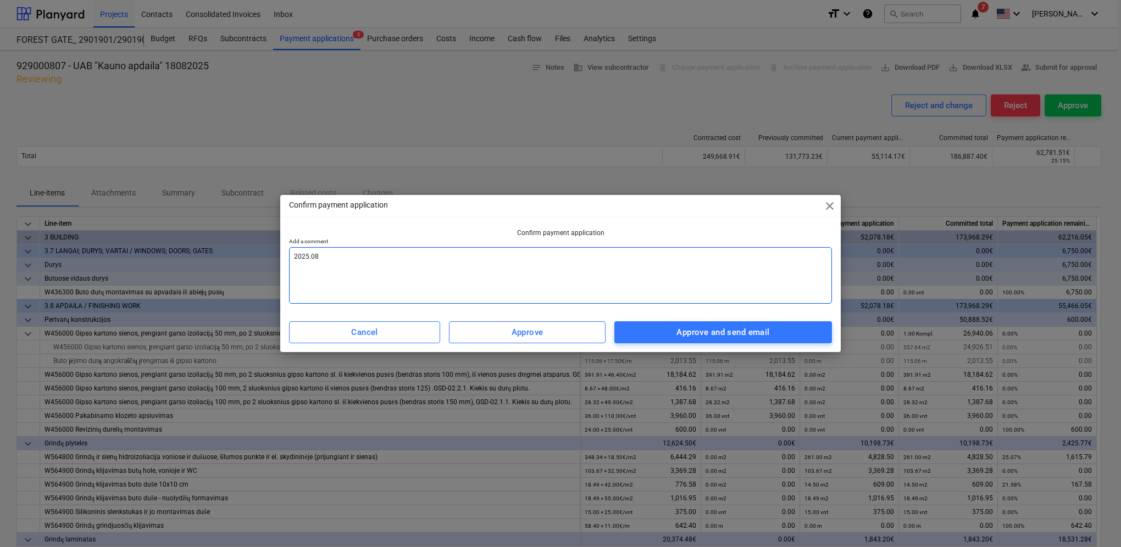
type textarea "x"
type textarea "2025.08"
type textarea "x"
type textarea "2025.08 m"
type textarea "x"
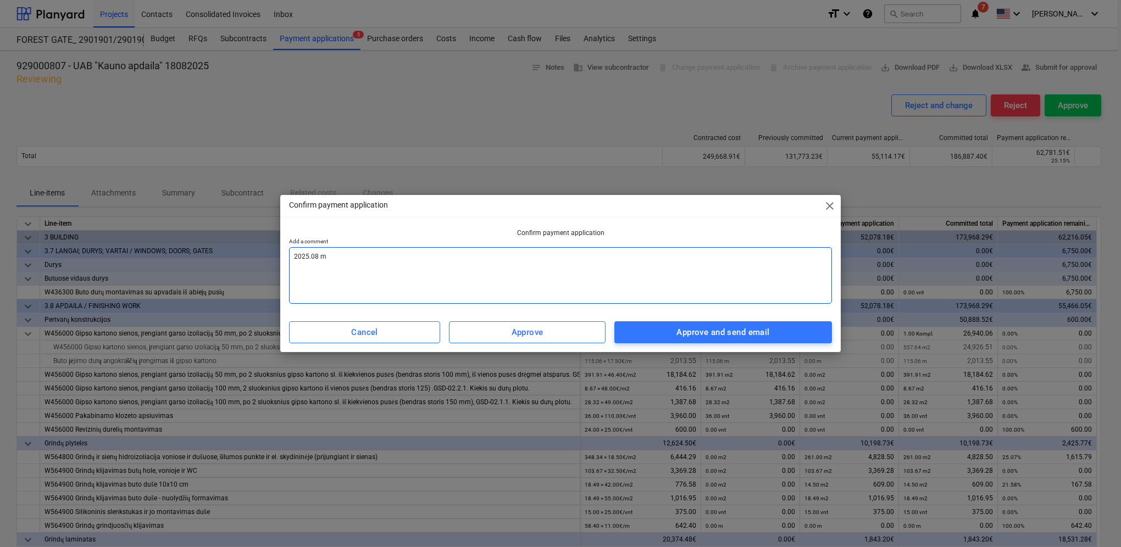
type textarea "2025.08 me"
type textarea "x"
type textarea "2025.08 men"
type textarea "x"
type textarea "2025.08 men"
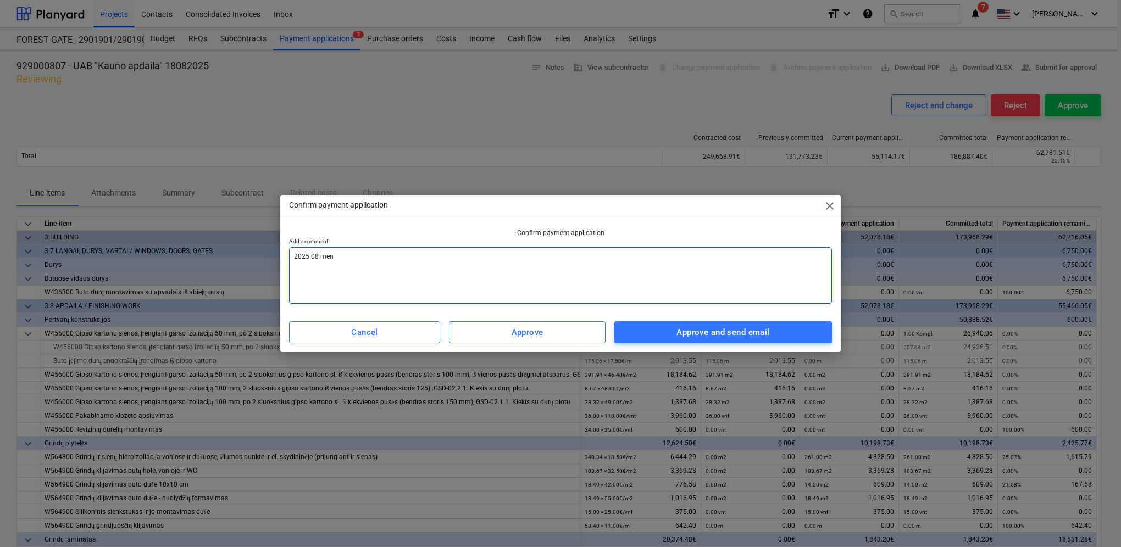
type textarea "x"
type textarea "2025.08 men k"
type textarea "x"
type textarea "2025.08 men ka"
type textarea "x"
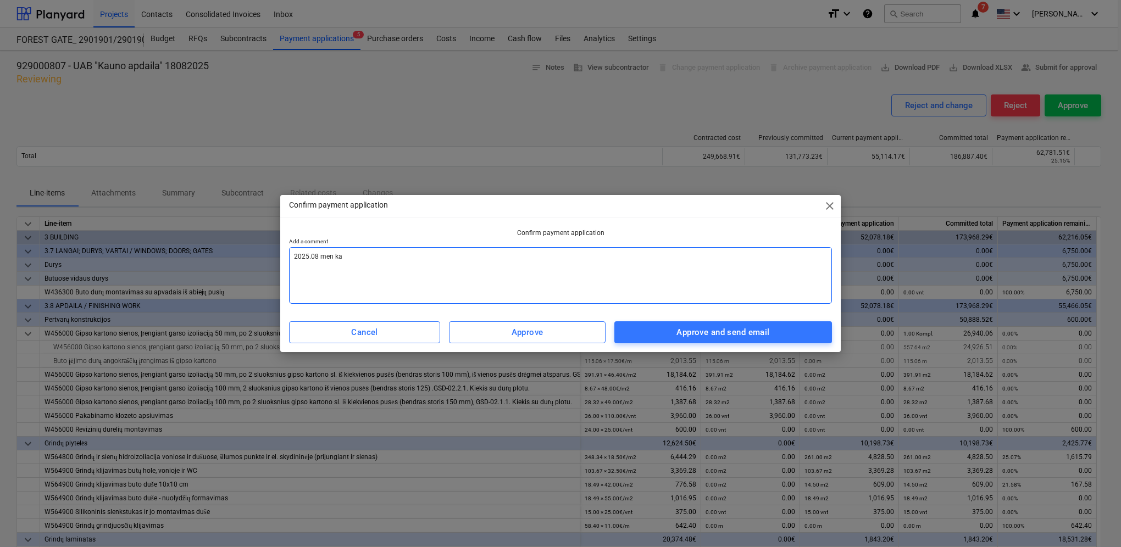
type textarea "2025.08 men kat"
type textarea "x"
type textarea "2025.08 men kata"
type textarea "x"
type textarea "2025.08 men katas"
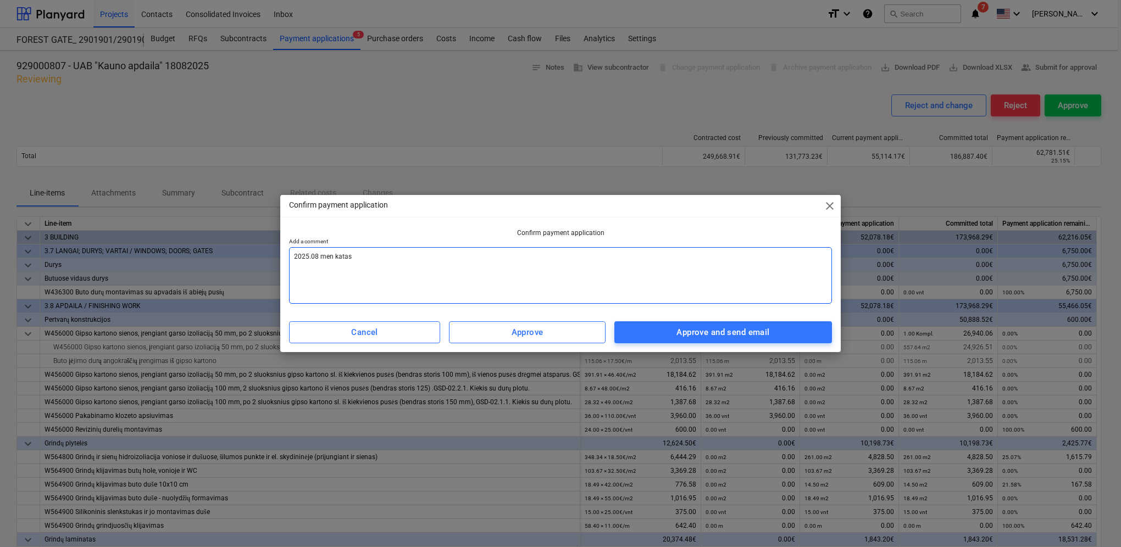
type textarea "x"
type textarea "2025.08 men katas"
type textarea "x"
type textarea "2025.08 men katas s"
type textarea "x"
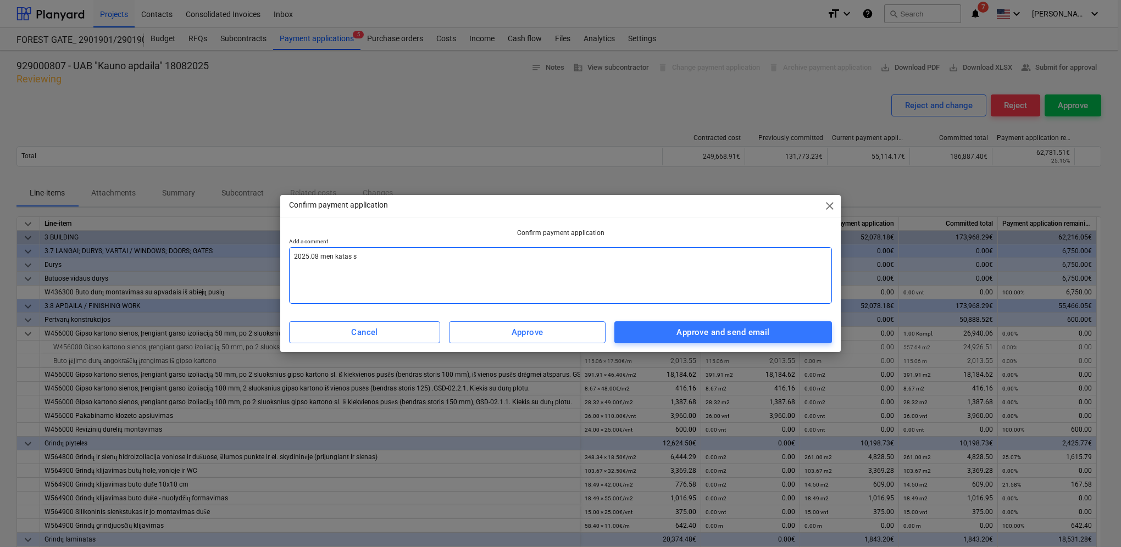
type textarea "2025.08 men katas su"
type textarea "x"
type textarea "2025.08 men katas sud"
type textarea "x"
type textarea "2025.08 men katas sude"
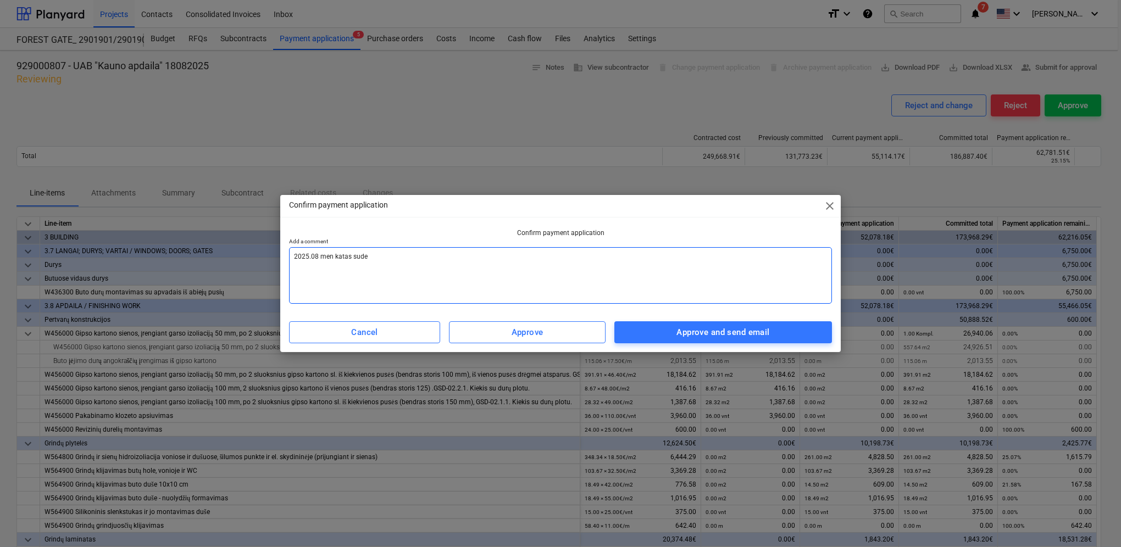
type textarea "x"
type textarea "2025.08 men katas suder"
type textarea "x"
type textarea "2025.08 men katas suderi"
type textarea "x"
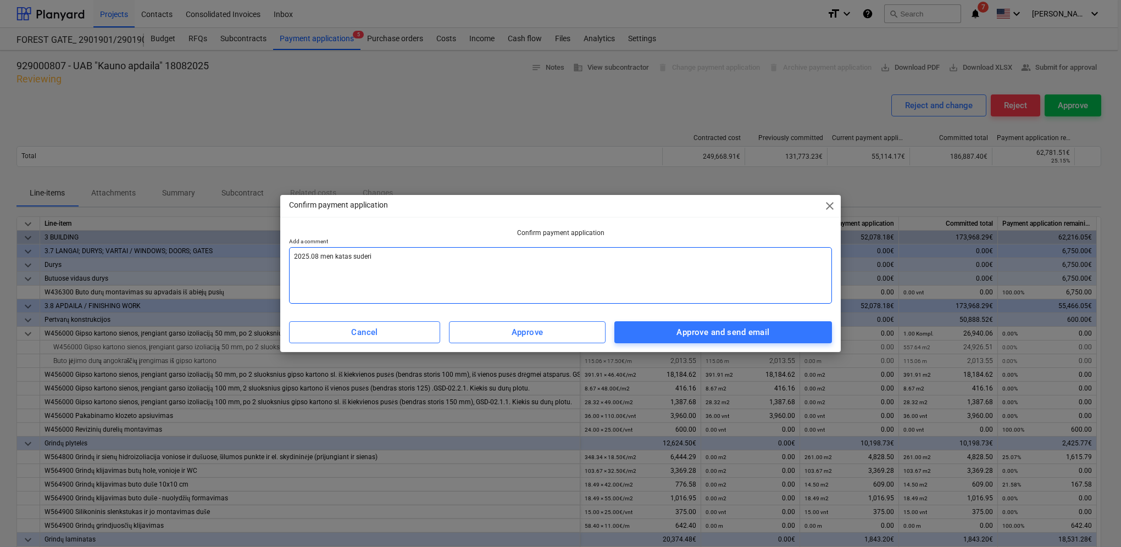
type textarea "2025.08 men katas suderin"
type textarea "x"
type textarea "2025.08 men katas suderina"
type textarea "x"
type textarea "2025.08 men katas suderinat"
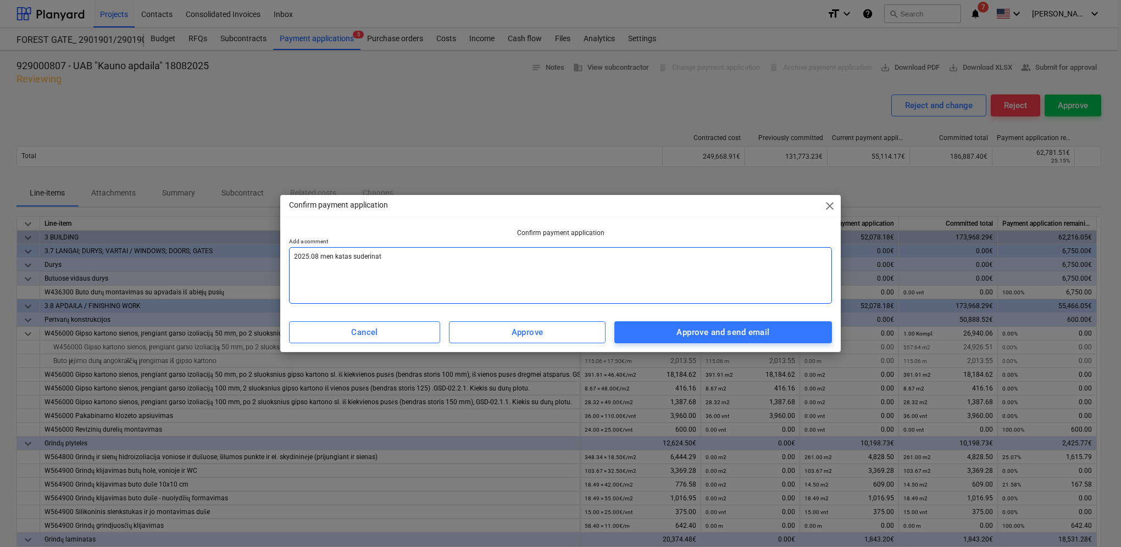
type textarea "x"
type textarea "2025.08 men katas suderinats"
type textarea "x"
type textarea "2025.08 men katas suderinat"
type textarea "x"
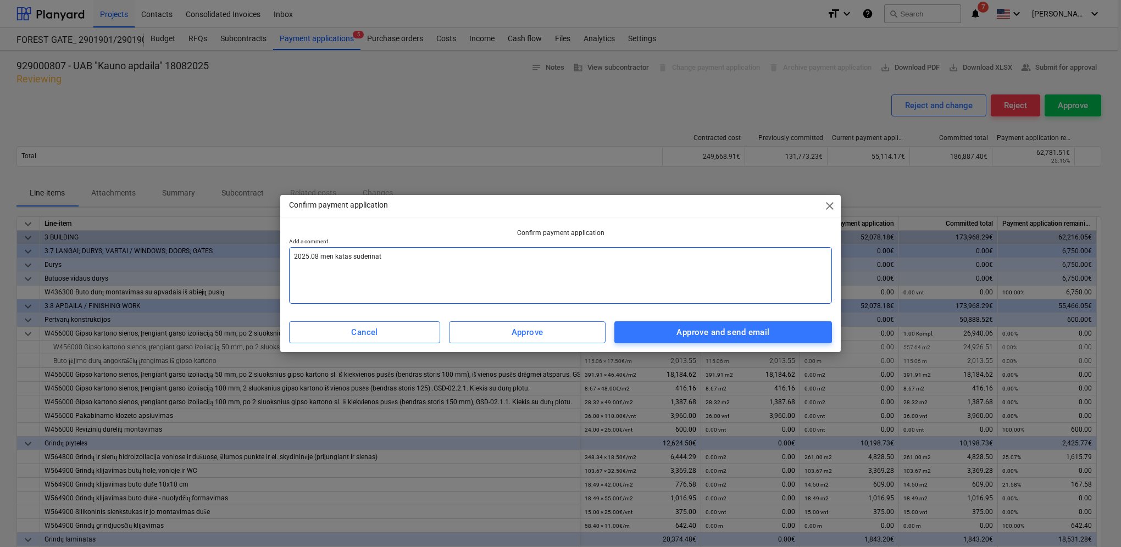
type textarea "2025.08 men katas suderina"
type textarea "x"
type textarea "2025.08 men katas suderin"
type textarea "x"
type textarea "2025.08 men katas suderint"
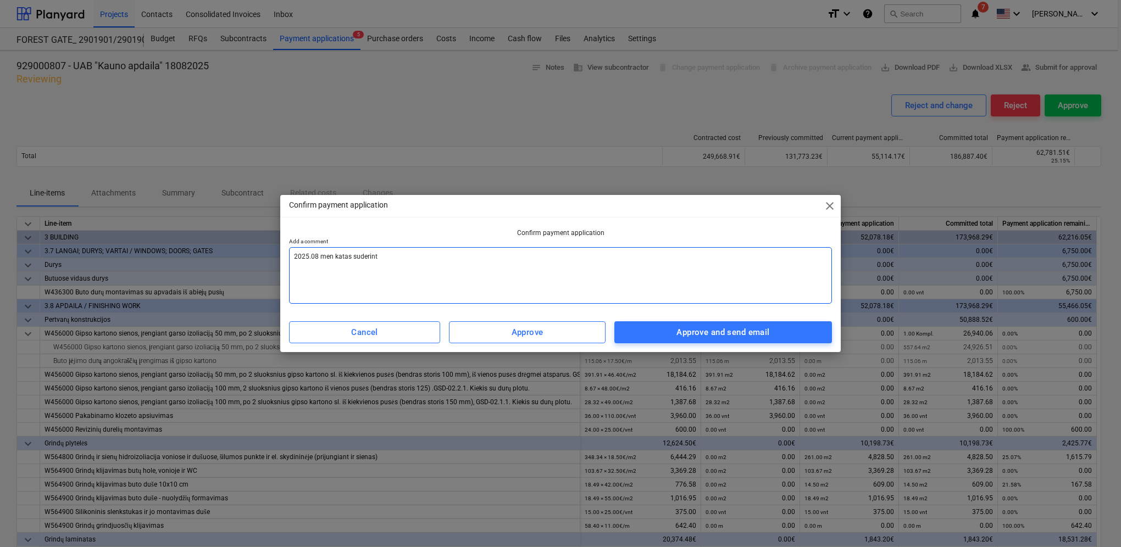
type textarea "x"
type textarea "2025.08 men katas suderinta"
type textarea "x"
type textarea "2025.08 men katas suderintas"
type textarea "x"
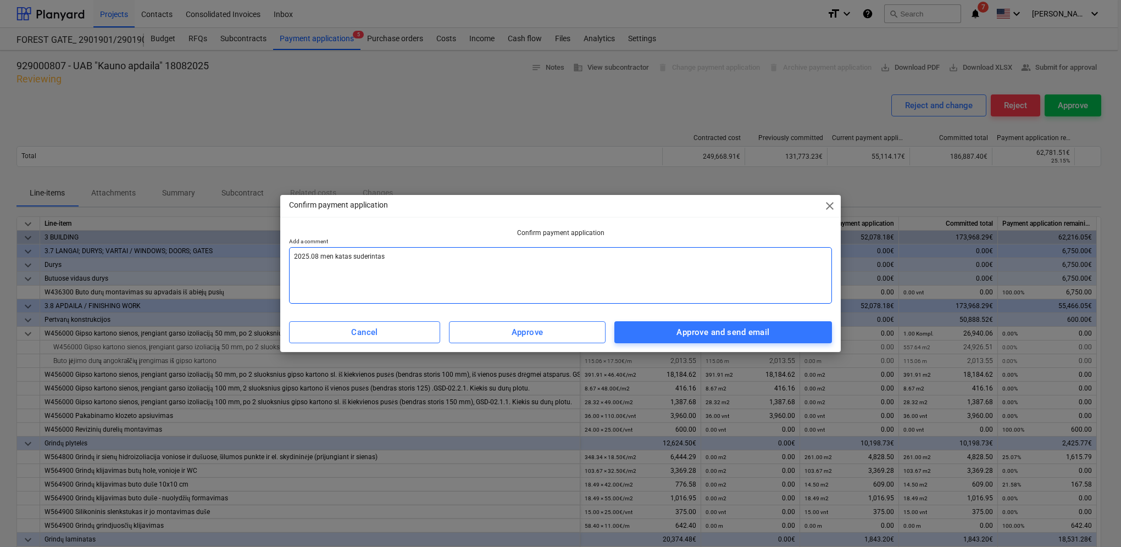
type textarea "2025.08 men katas suderintas,"
type textarea "x"
type textarea "2025.08 men katas suderintas,"
type textarea "x"
type textarea "2025.08 men katas suderintas, p"
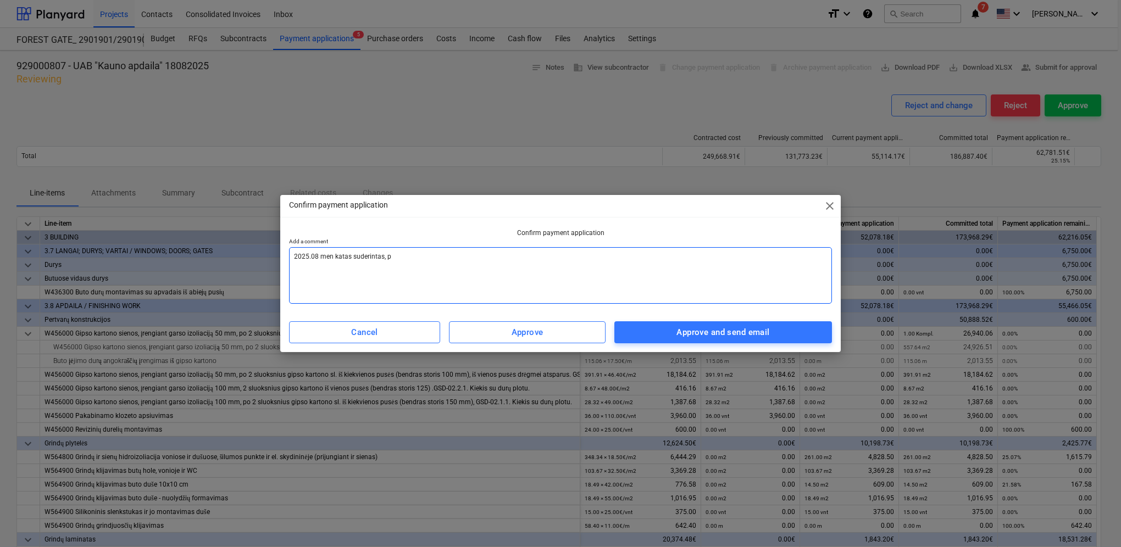
type textarea "x"
type textarea "2025.08 men katas suderintas, [GEOGRAPHIC_DATA]"
type textarea "x"
type textarea "2025.08 men katas suderintas, pat"
type textarea "x"
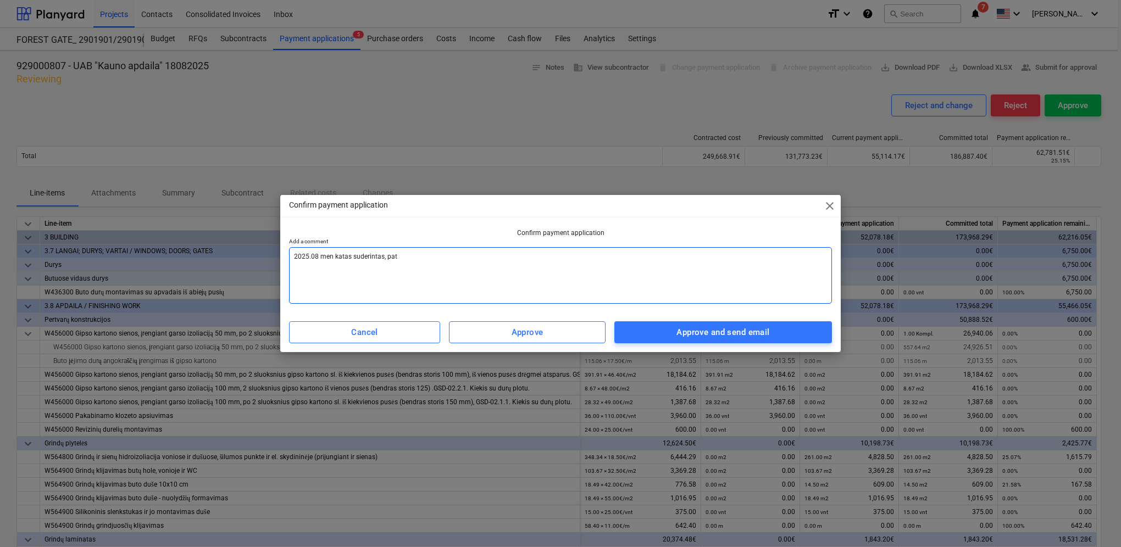
type textarea "2025.08 men katas suderintas, pate"
type textarea "x"
type textarea "2025.08 men katas suderintas, [GEOGRAPHIC_DATA]"
type textarea "x"
type textarea "2025.08 men katas suderintas, [GEOGRAPHIC_DATA]"
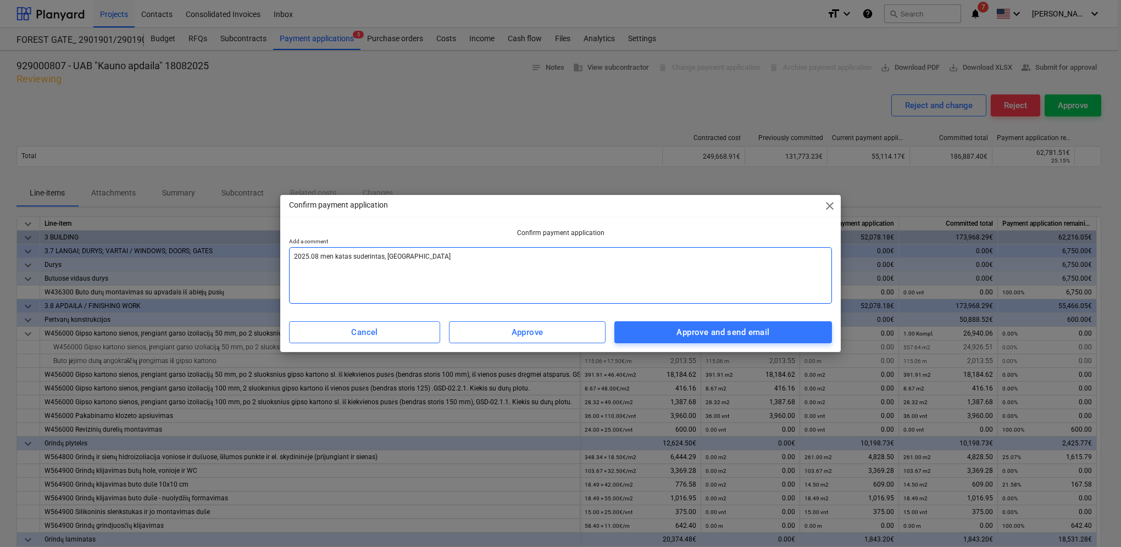
type textarea "x"
type textarea "2025.08 men katas suderintas, pateikt"
type textarea "x"
type textarea "2025.08 men katas suderintas, pateikte"
type textarea "x"
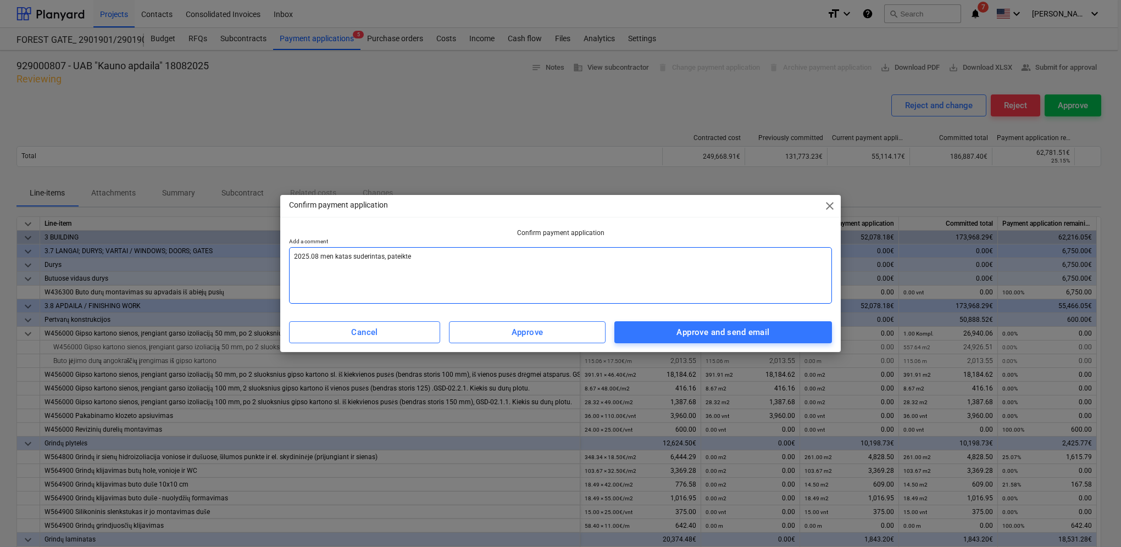
type textarea "2025.08 men katas suderintas, pateikte"
type textarea "x"
type textarea "2025.08 men katas suderintas, pateikte s"
type textarea "x"
type textarea "2025.08 men katas suderintas, pateikte są"
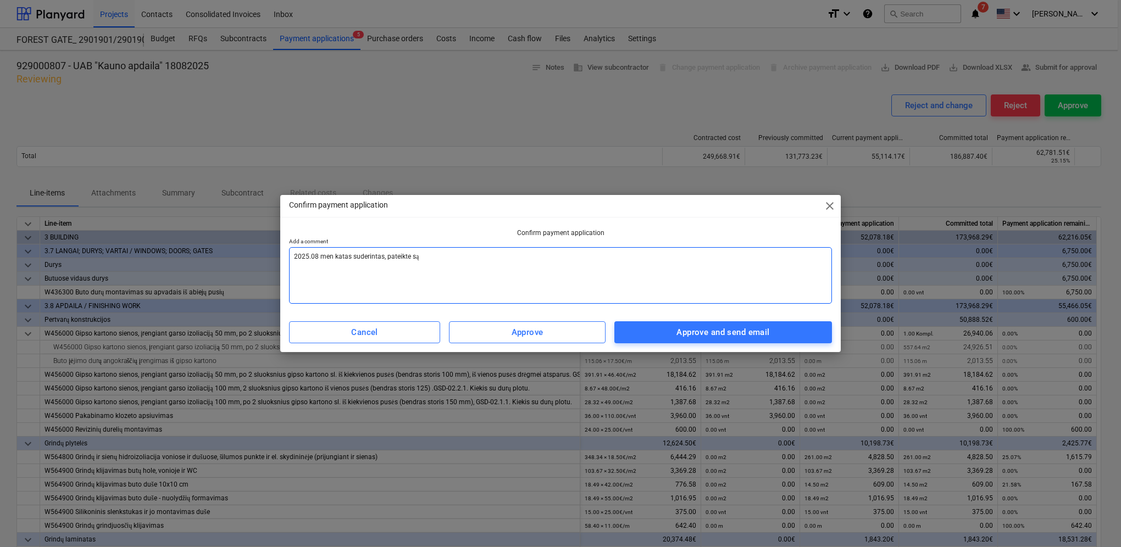
type textarea "x"
type textarea "2025.08 men katas suderintas, pateikte sąs"
type textarea "x"
type textarea "2025.08 men katas suderintas, pateikte sąsk"
type textarea "x"
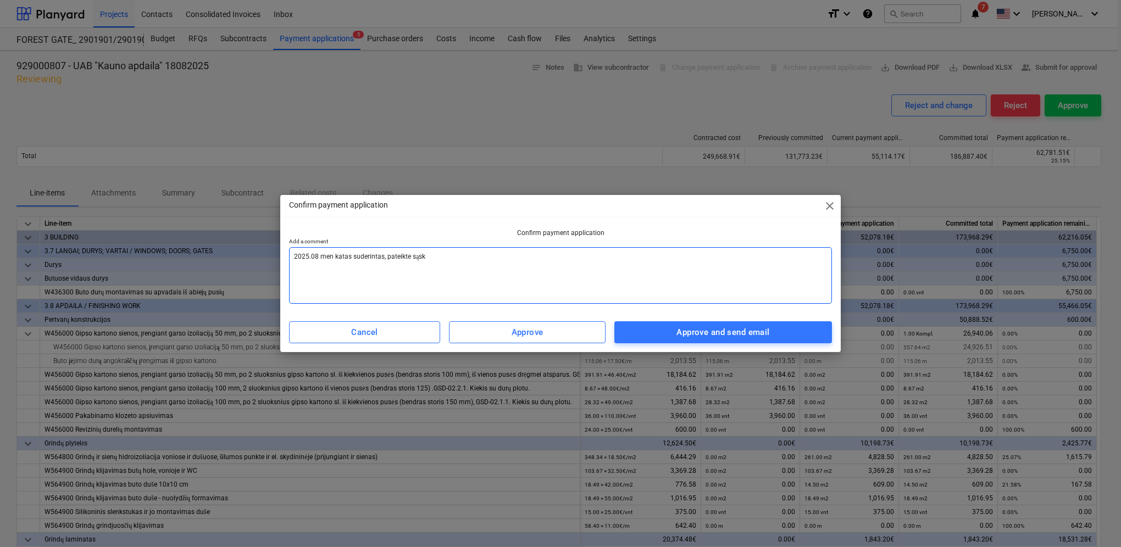
type textarea "2025.08 men katas suderintas, pateikte sąska"
type textarea "x"
type textarea "2025.08 men katas suderintas, pateikte sąskai"
type textarea "x"
type textarea "2025.08 men katas suderintas, pateikte sąskait"
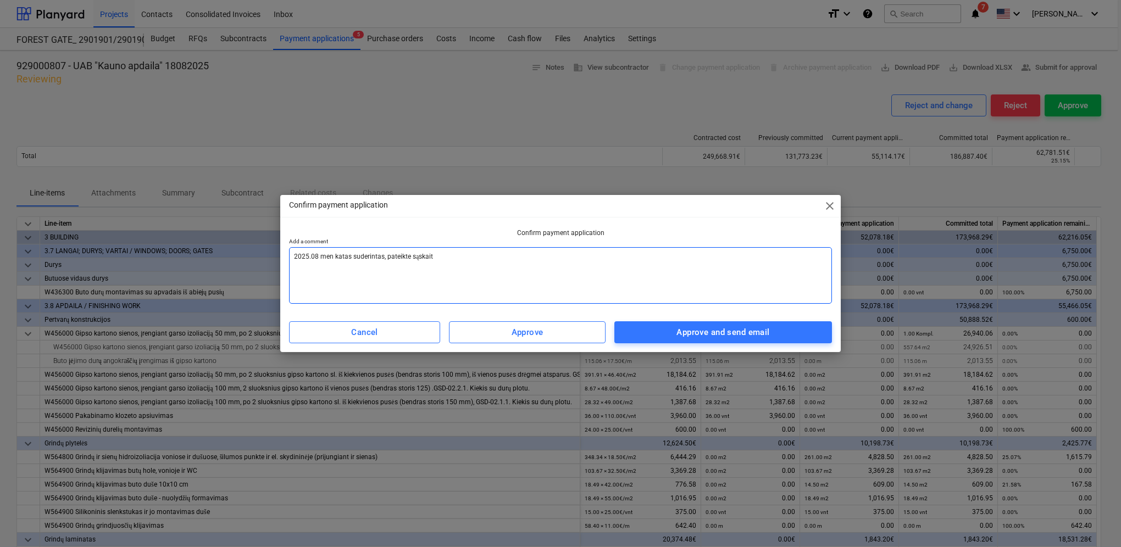
type textarea "x"
drag, startPoint x: 451, startPoint y: 255, endPoint x: 282, endPoint y: 264, distance: 169.4
click at [282, 264] on div "Confirm payment application Add a comment 2025.08 men katas suderintas, pateikt…" at bounding box center [560, 271] width 560 height 84
type textarea "2025.08 men katas suderintas, pateikte sąskaitą"
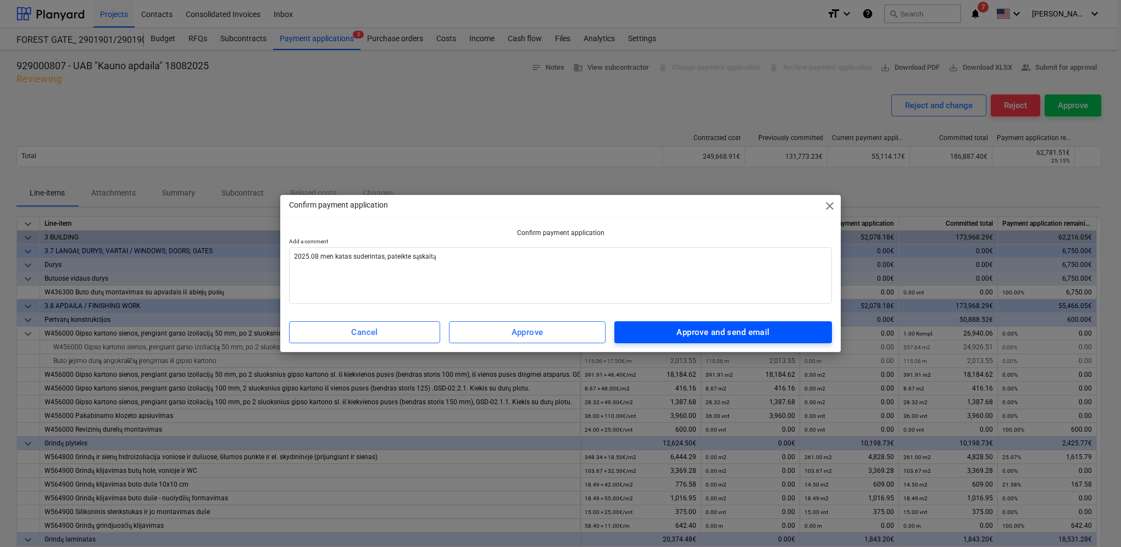
click at [759, 336] on div "Approve and send email" at bounding box center [722, 332] width 93 height 14
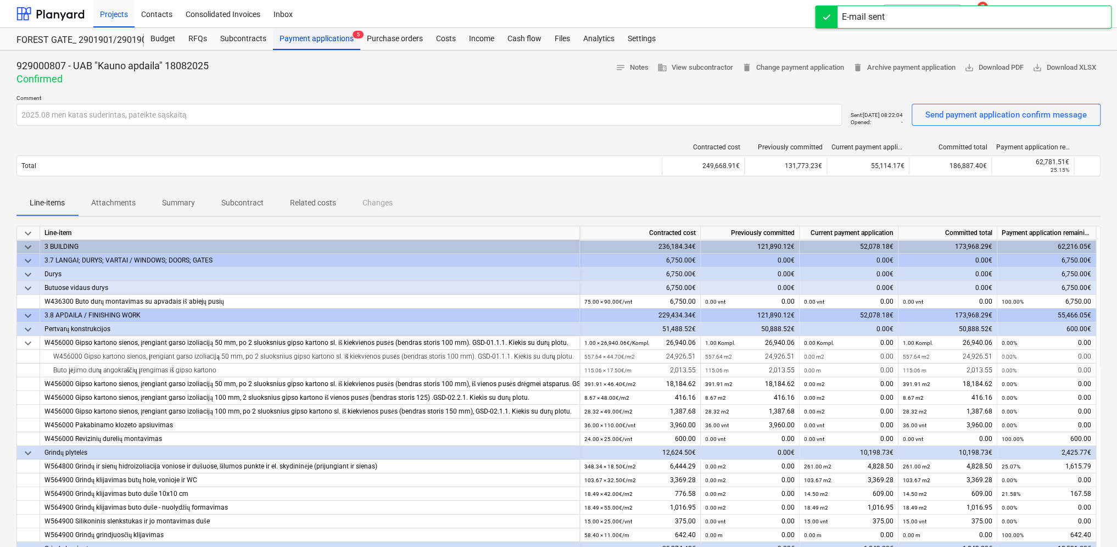
click at [344, 41] on div "Payment applications 5" at bounding box center [316, 39] width 87 height 22
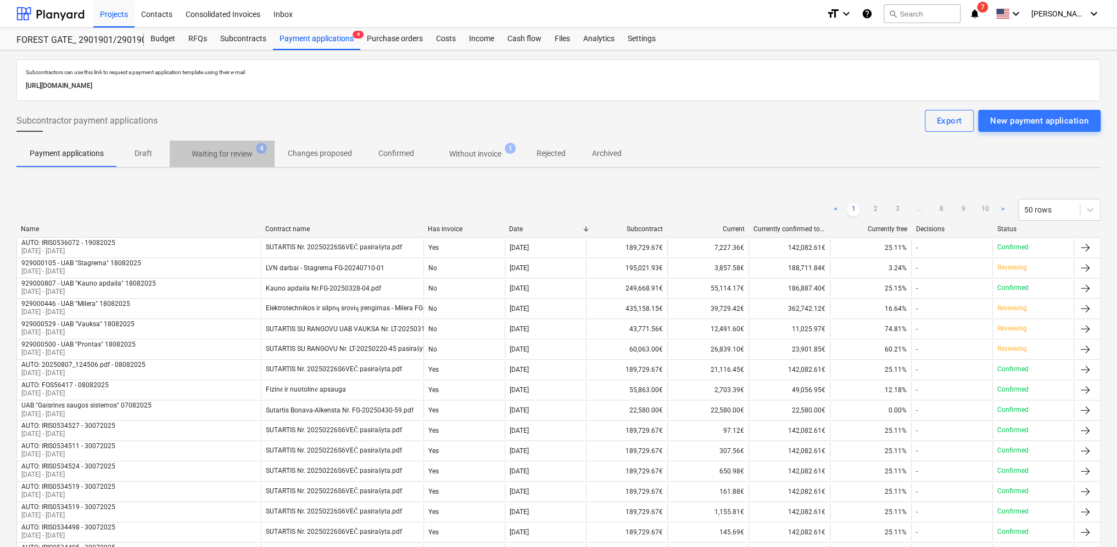
click at [224, 156] on p "Waiting for review" at bounding box center [222, 154] width 61 height 12
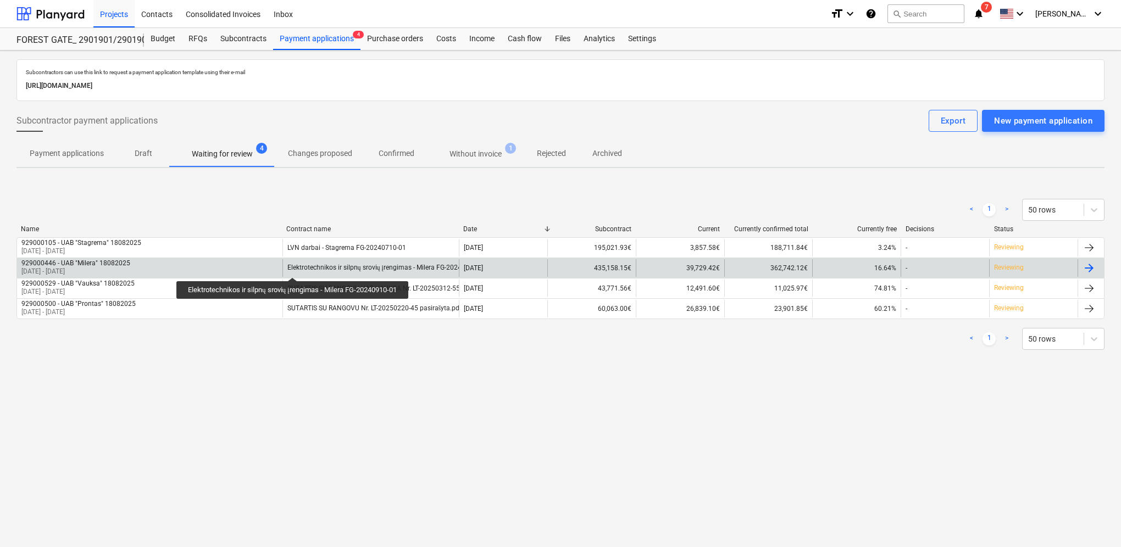
click at [294, 268] on div "Elektrotechnikos ir silpnų srovių įrengimas - Milera FG-20240910-01" at bounding box center [386, 268] width 199 height 8
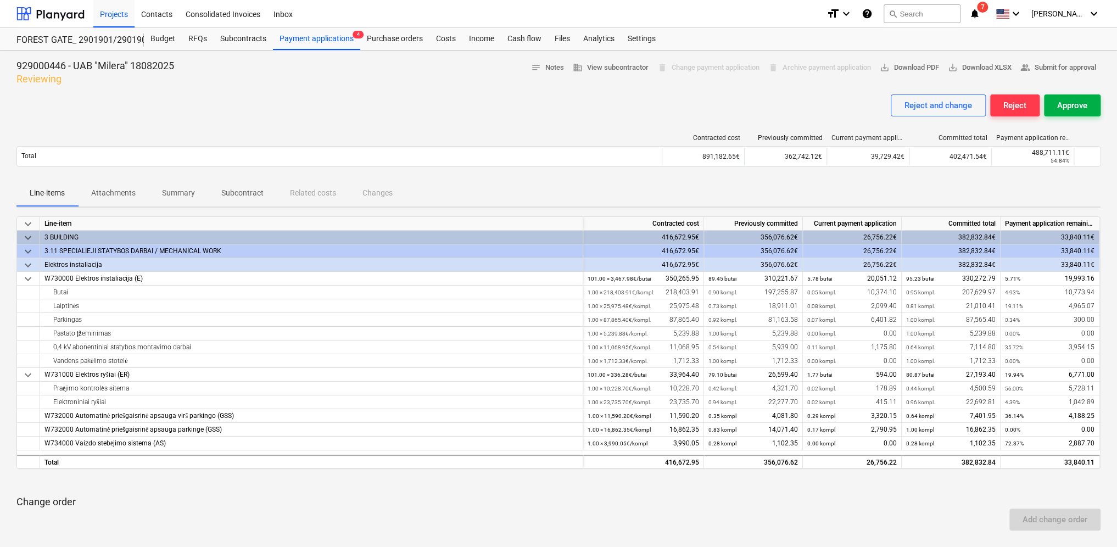
click at [1081, 113] on button "Approve" at bounding box center [1072, 105] width 57 height 22
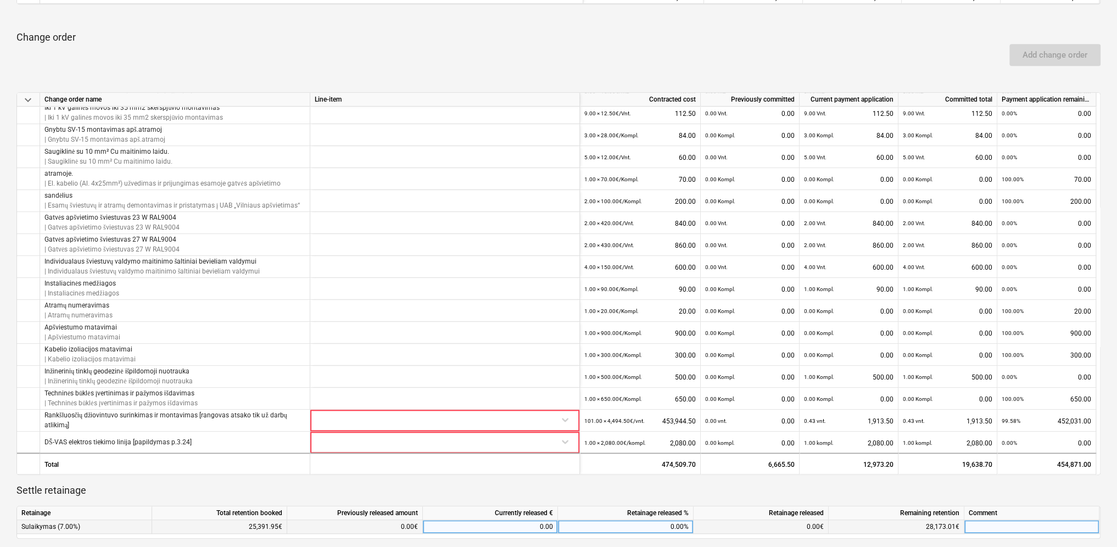
scroll to position [604, 0]
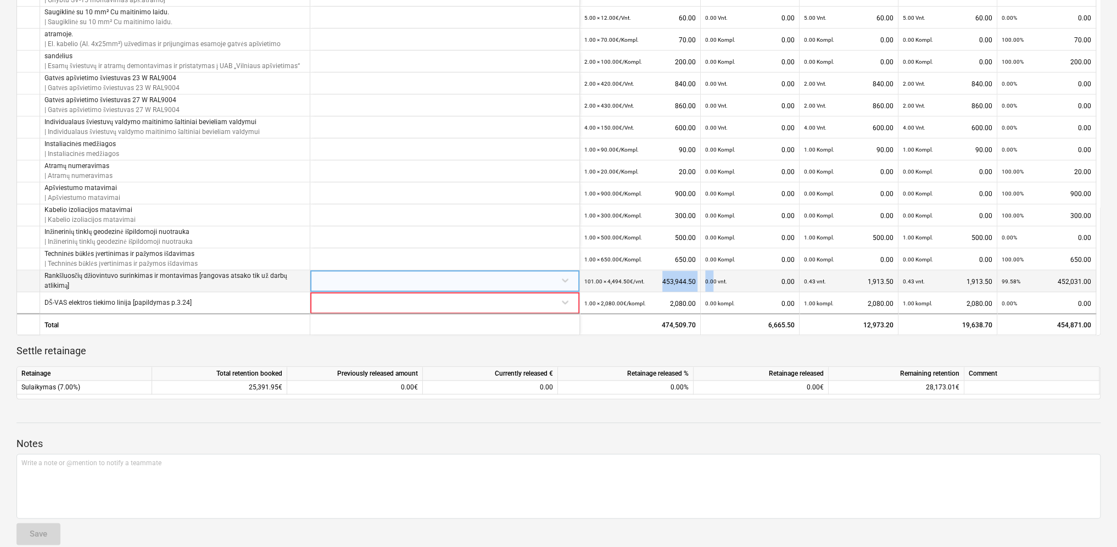
drag, startPoint x: 664, startPoint y: 282, endPoint x: 712, endPoint y: 282, distance: 48.3
click at [0, 0] on div "Rankšluosčių džiovintuvo surinkimas ir montavimas [rangovas atsako tik už darbų…" at bounding box center [0, 0] width 0 height 0
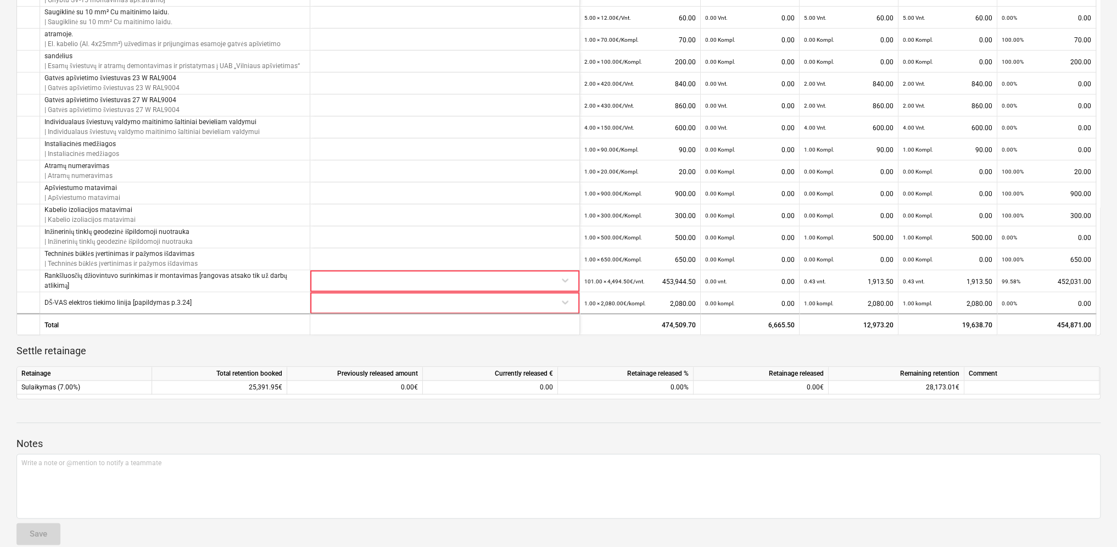
click at [838, 435] on div at bounding box center [558, 432] width 1084 height 9
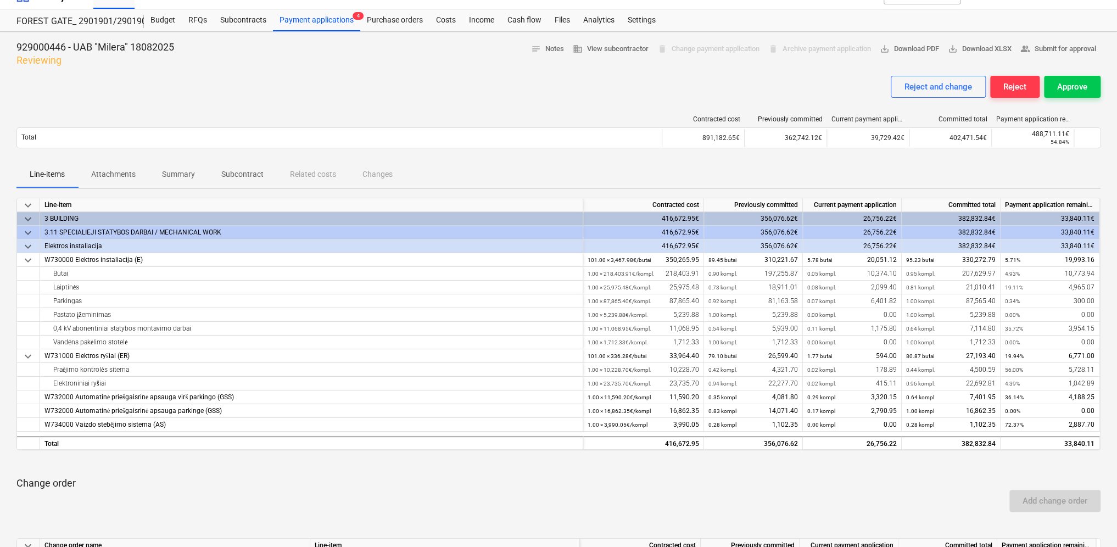
scroll to position [0, 0]
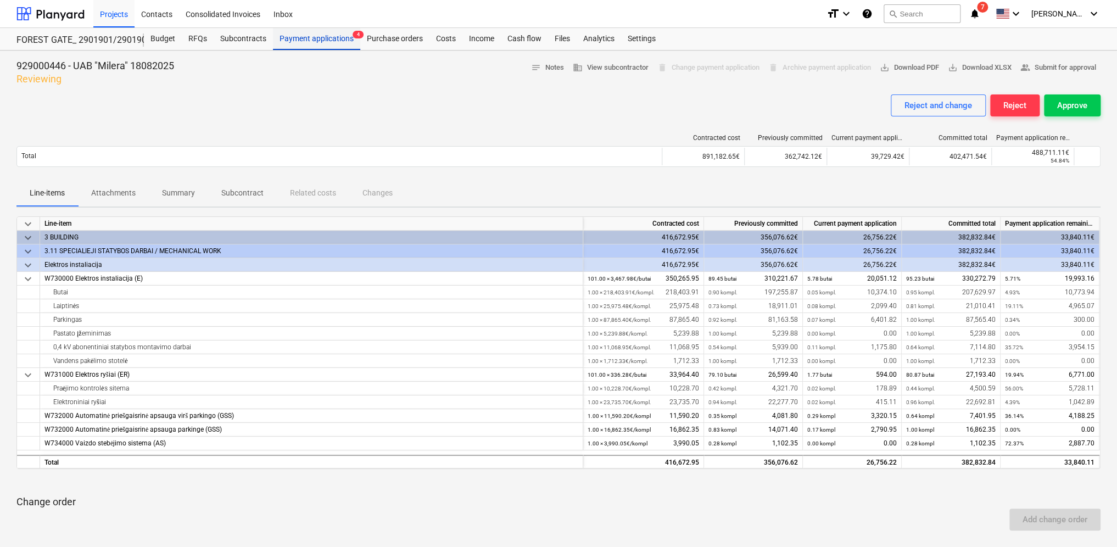
click at [334, 37] on div "Payment applications 4" at bounding box center [316, 39] width 87 height 22
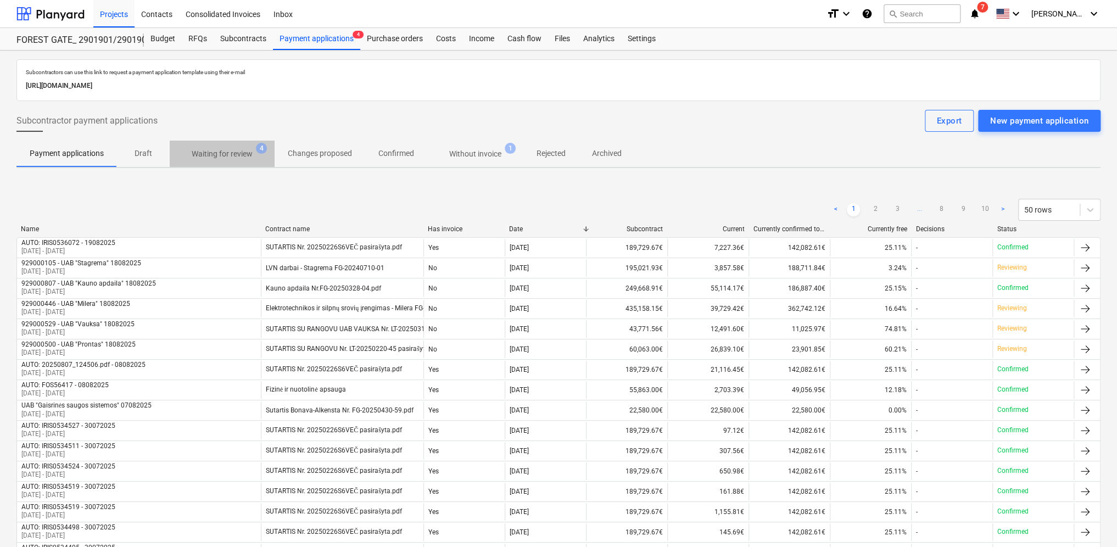
click at [229, 156] on p "Waiting for review" at bounding box center [222, 154] width 61 height 12
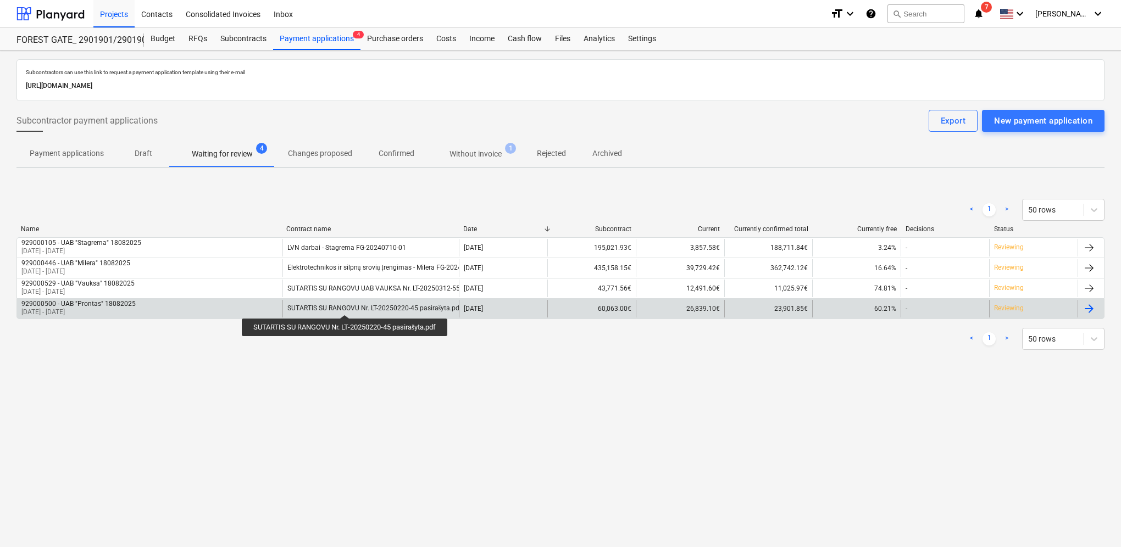
click at [347, 305] on div "SUTARTIS SU RANGOVU Nr. LT-20250220-45 pasirašyta.pdf" at bounding box center [374, 308] width 175 height 8
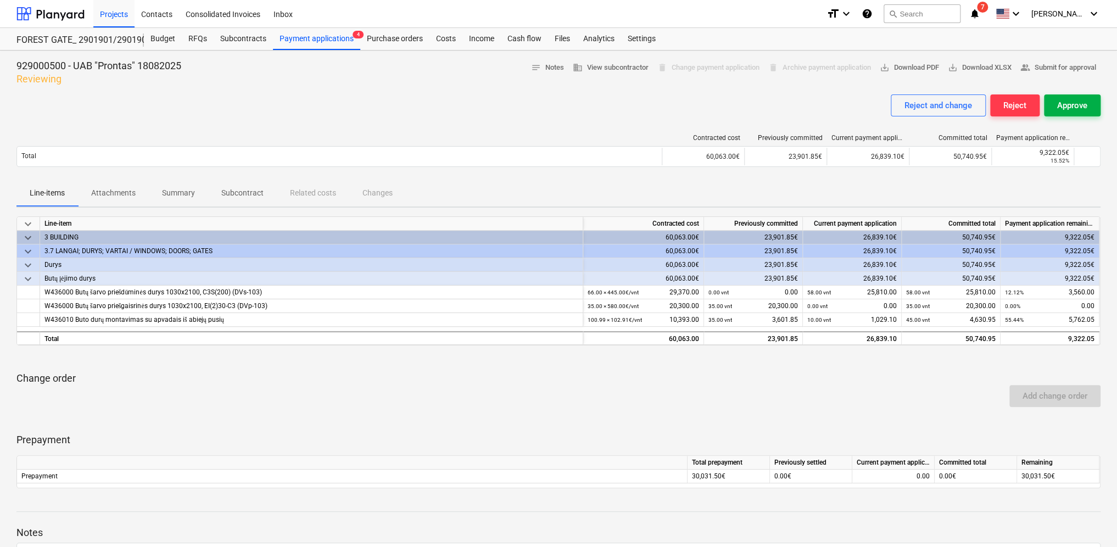
click at [1081, 99] on div "Approve" at bounding box center [1073, 105] width 30 height 14
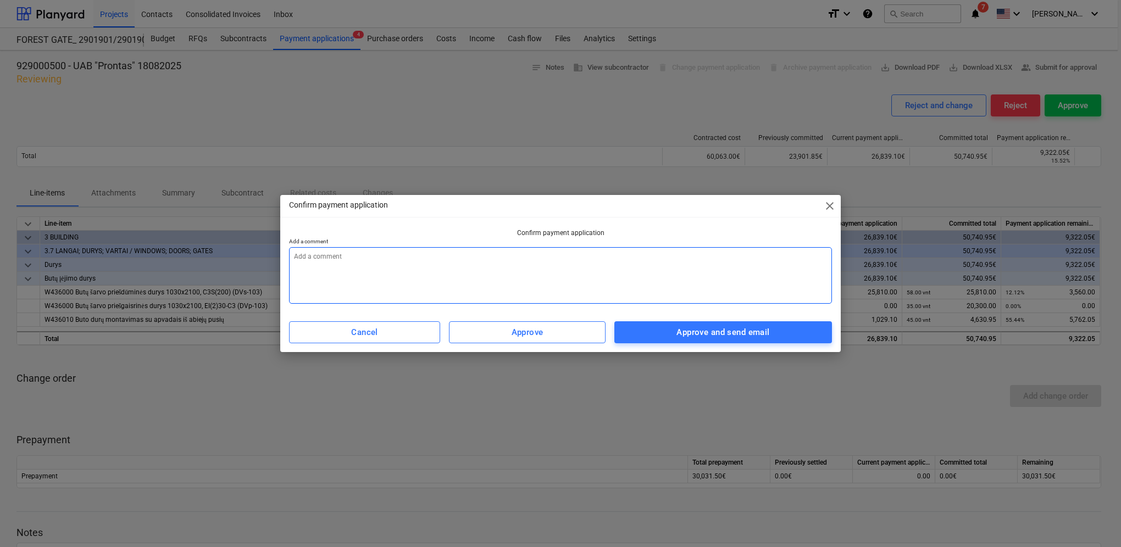
paste textarea "2025.08 men katas suderintas, pateikte sąskaitą"
type textarea "x"
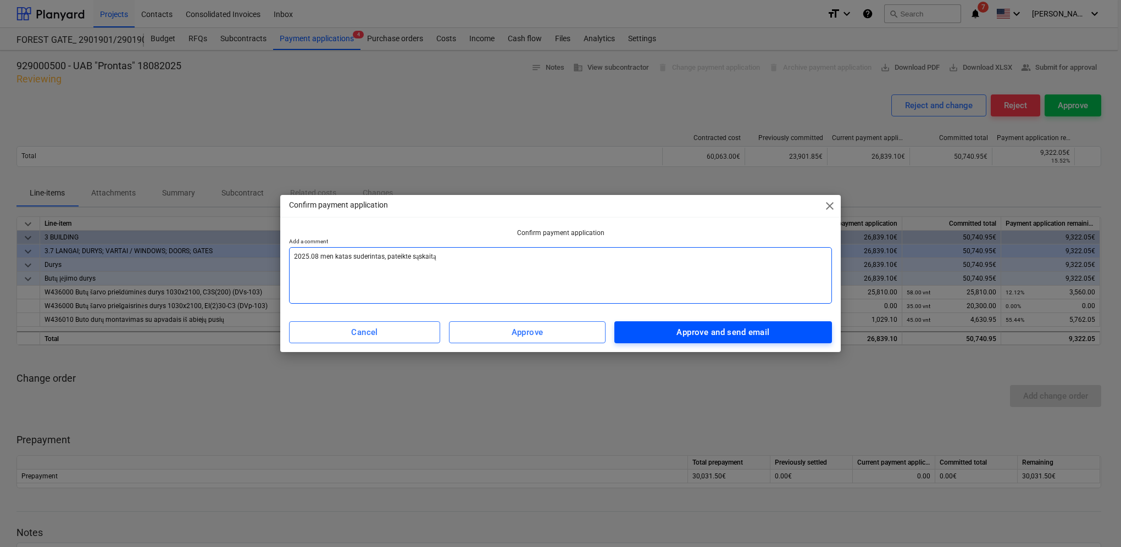
type textarea "2025.08 men katas suderintas, pateikte sąskaitą"
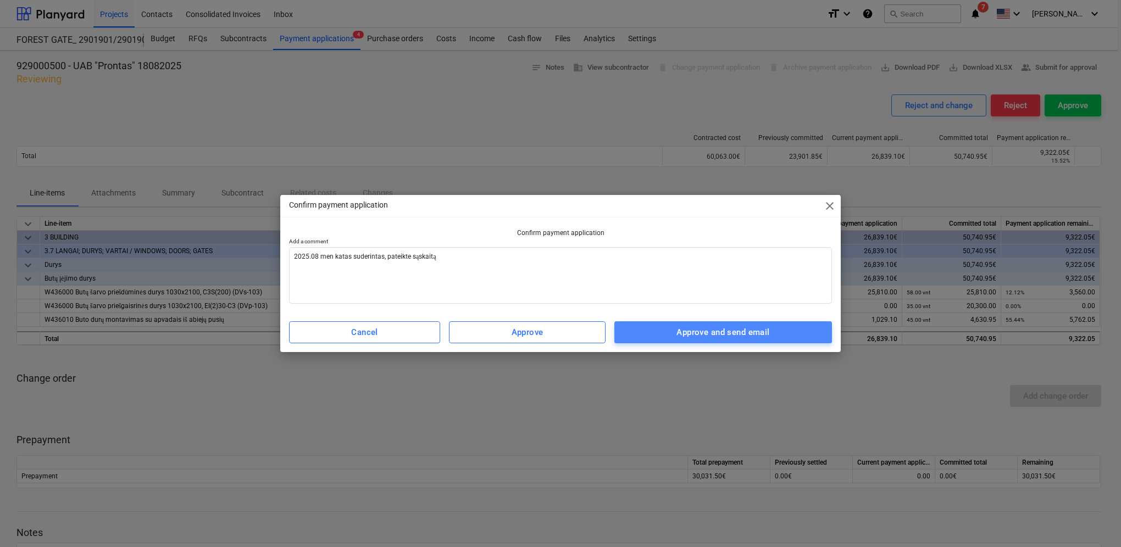
click at [729, 330] on div "Approve and send email" at bounding box center [722, 332] width 93 height 14
type textarea "x"
